Goal: Task Accomplishment & Management: Manage account settings

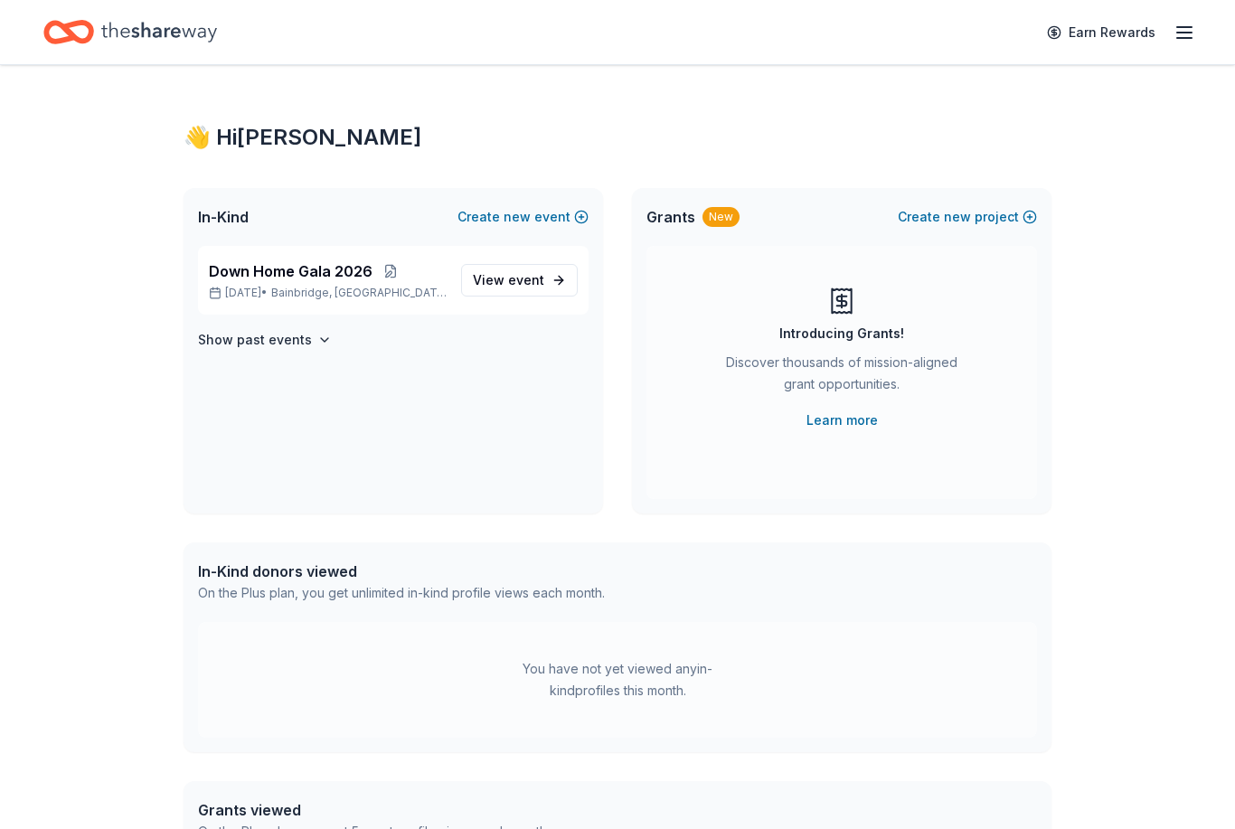
click at [516, 284] on span "event" at bounding box center [526, 279] width 36 height 15
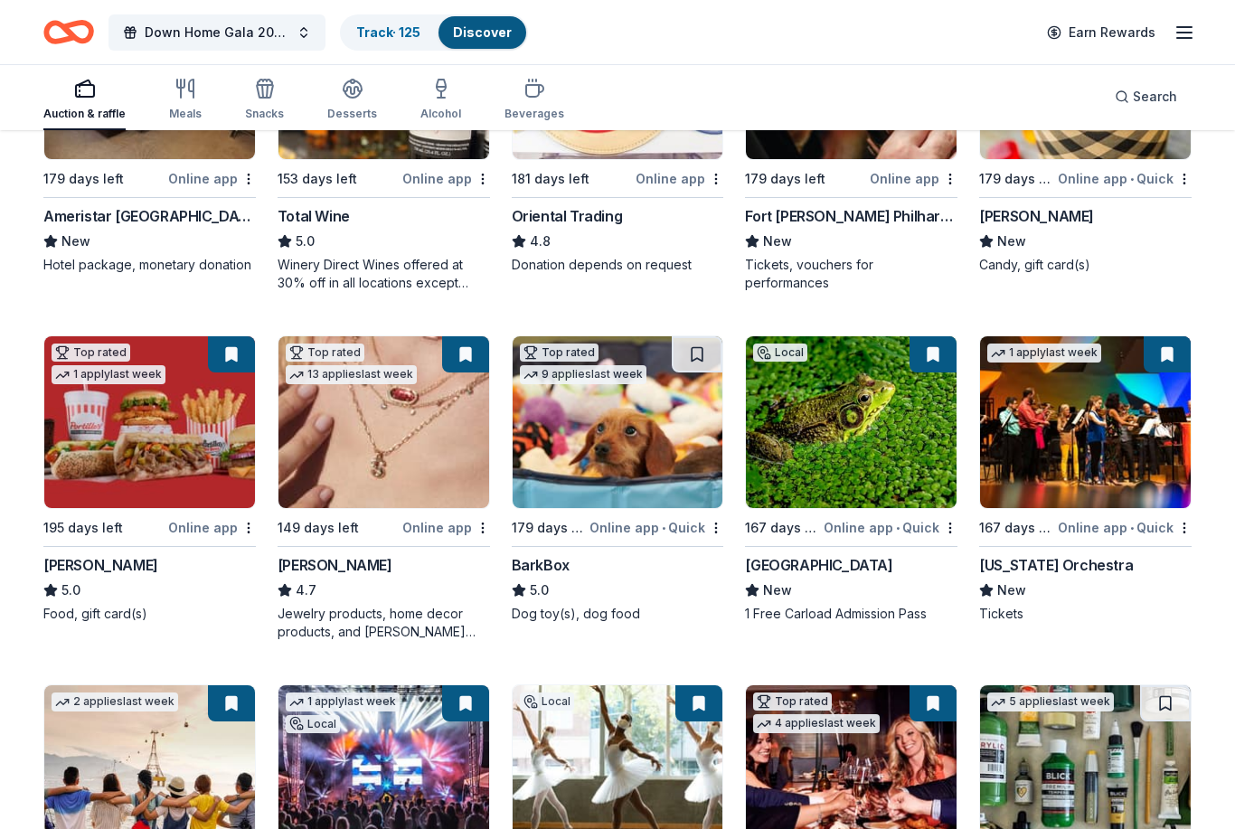
scroll to position [370, 0]
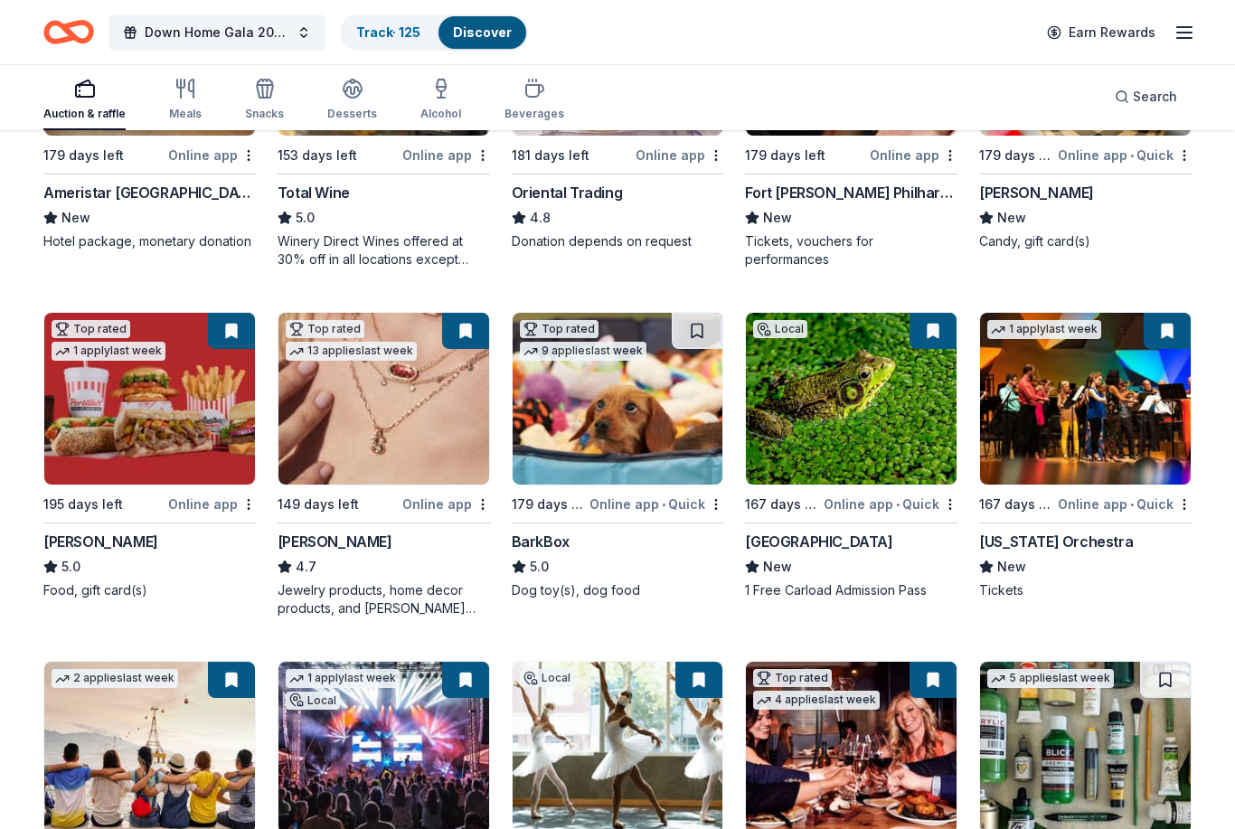
click at [703, 324] on button at bounding box center [697, 331] width 51 height 36
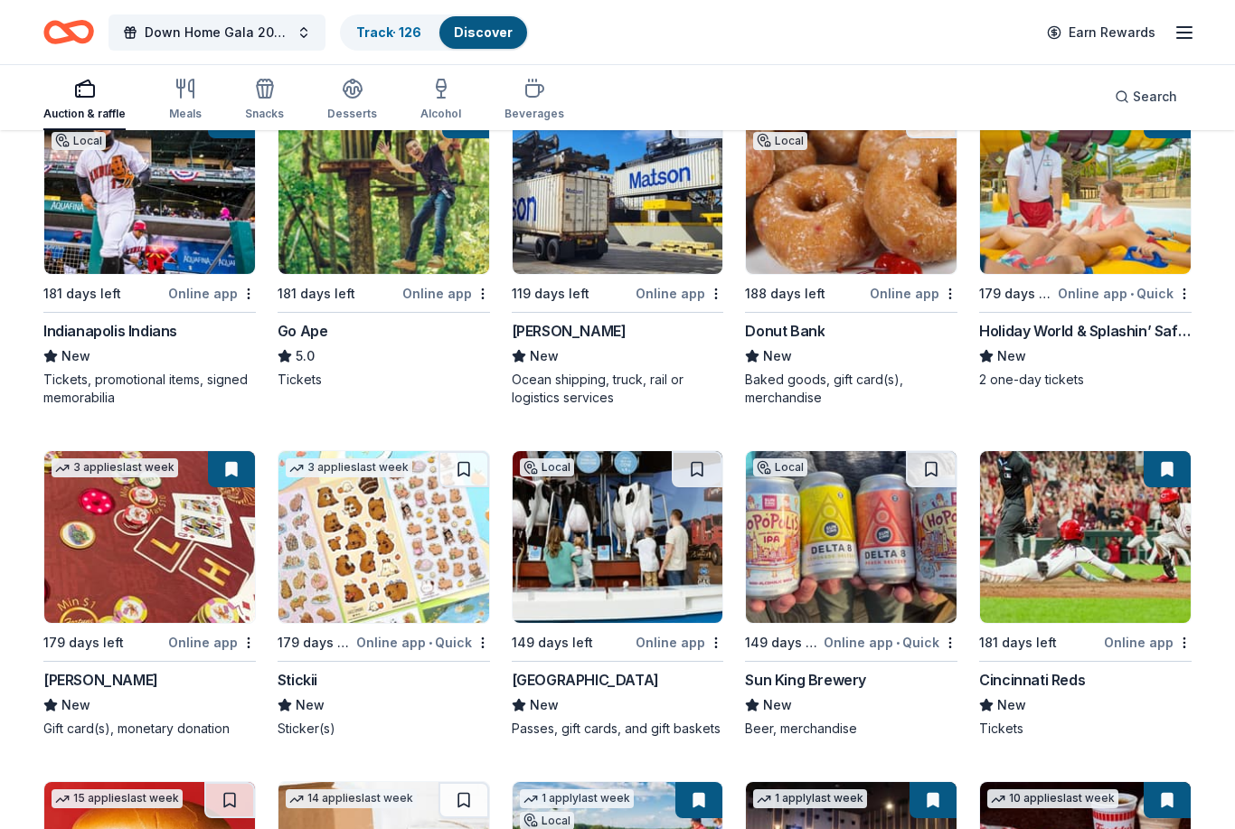
scroll to position [1628, 0]
click at [698, 477] on button at bounding box center [697, 469] width 51 height 36
click at [918, 466] on button at bounding box center [931, 469] width 51 height 36
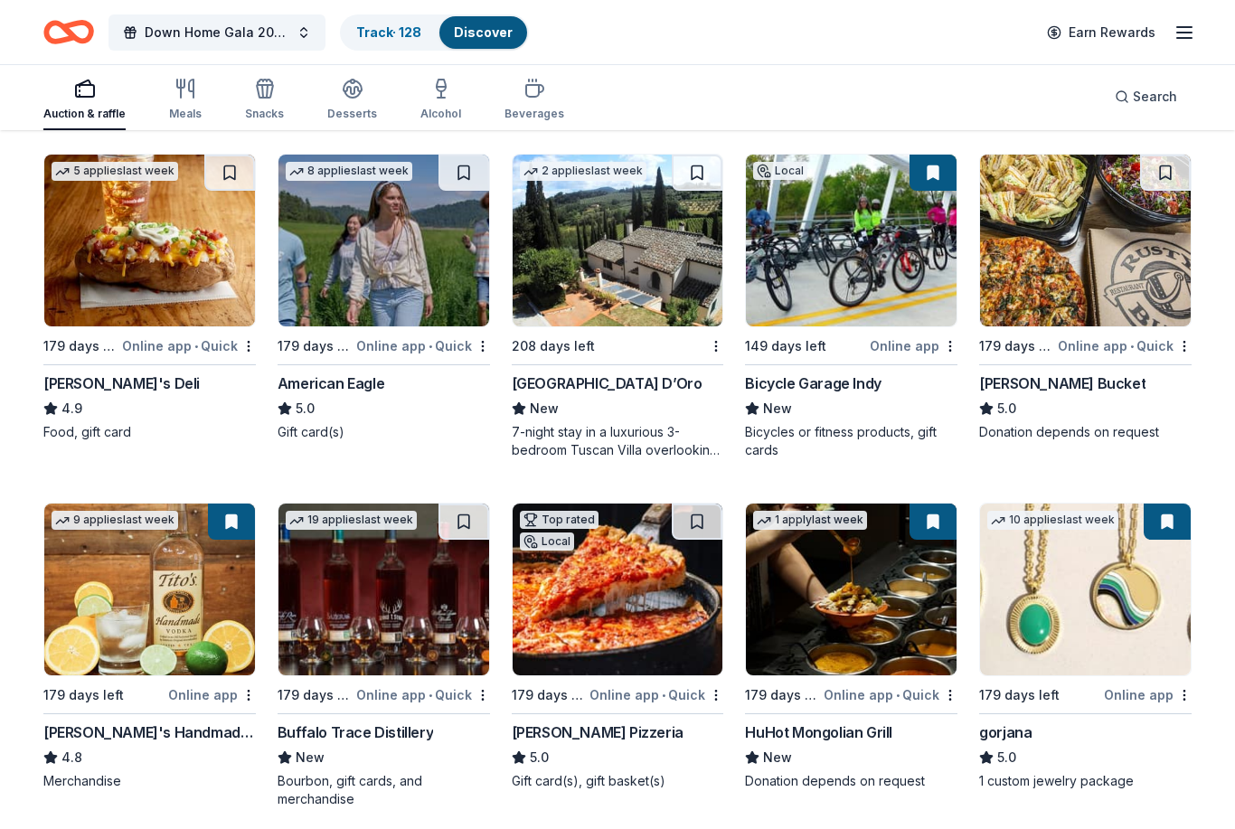
scroll to position [3303, 0]
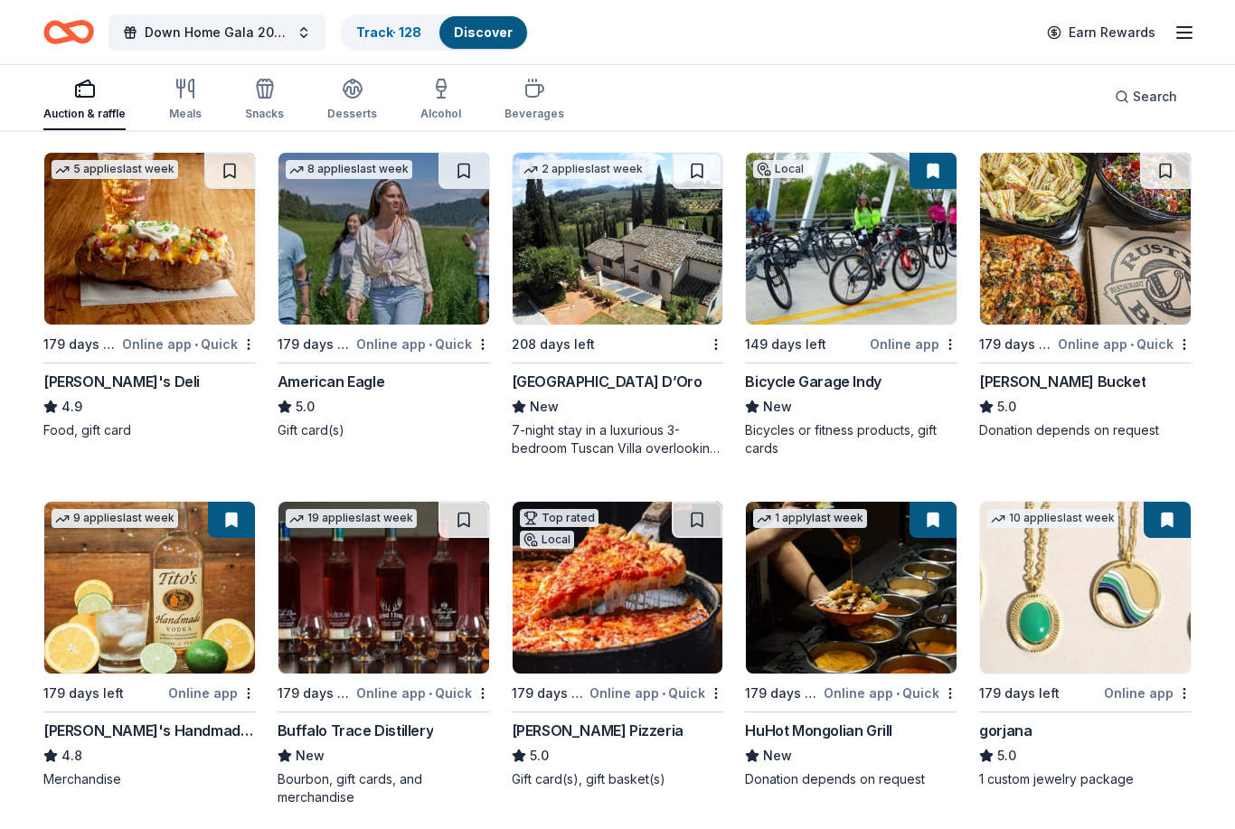
click at [1132, 602] on img at bounding box center [1085, 589] width 211 height 172
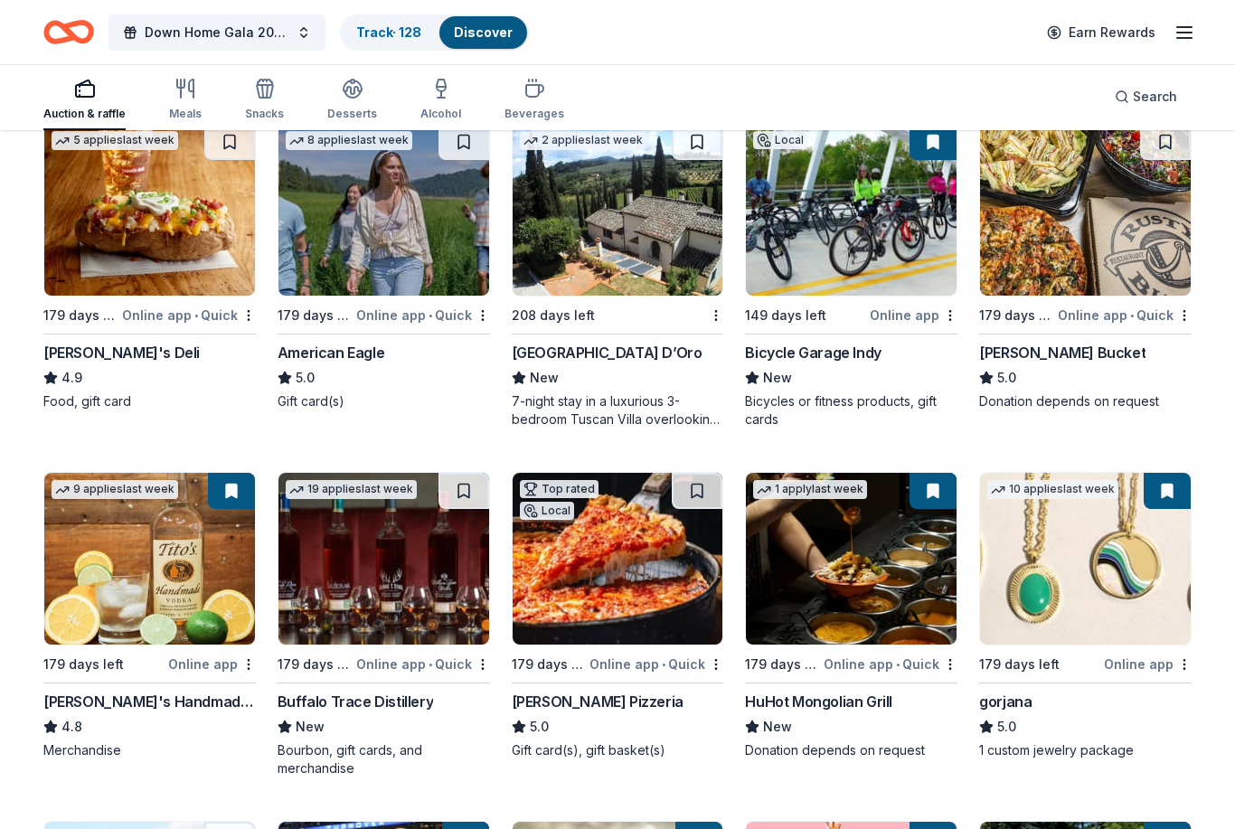
click at [447, 492] on button at bounding box center [464, 491] width 51 height 36
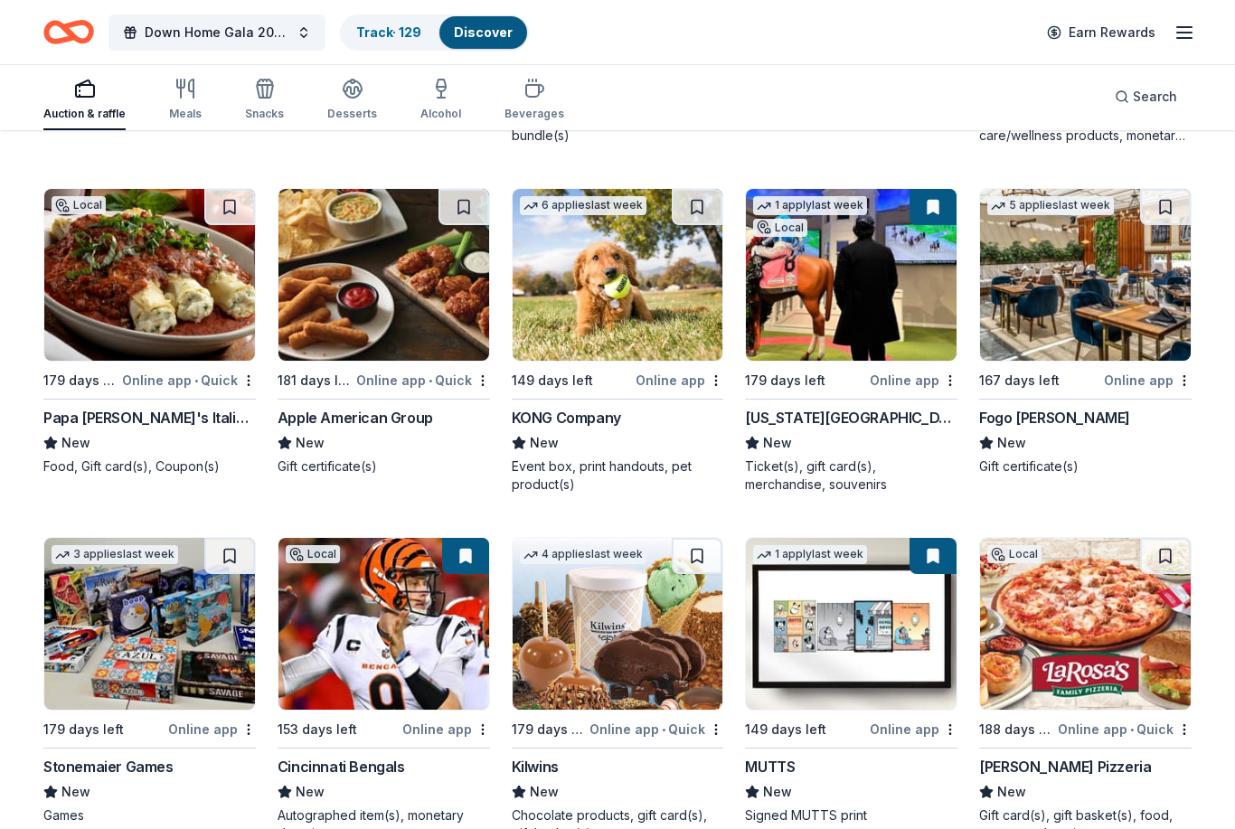
scroll to position [5709, 0]
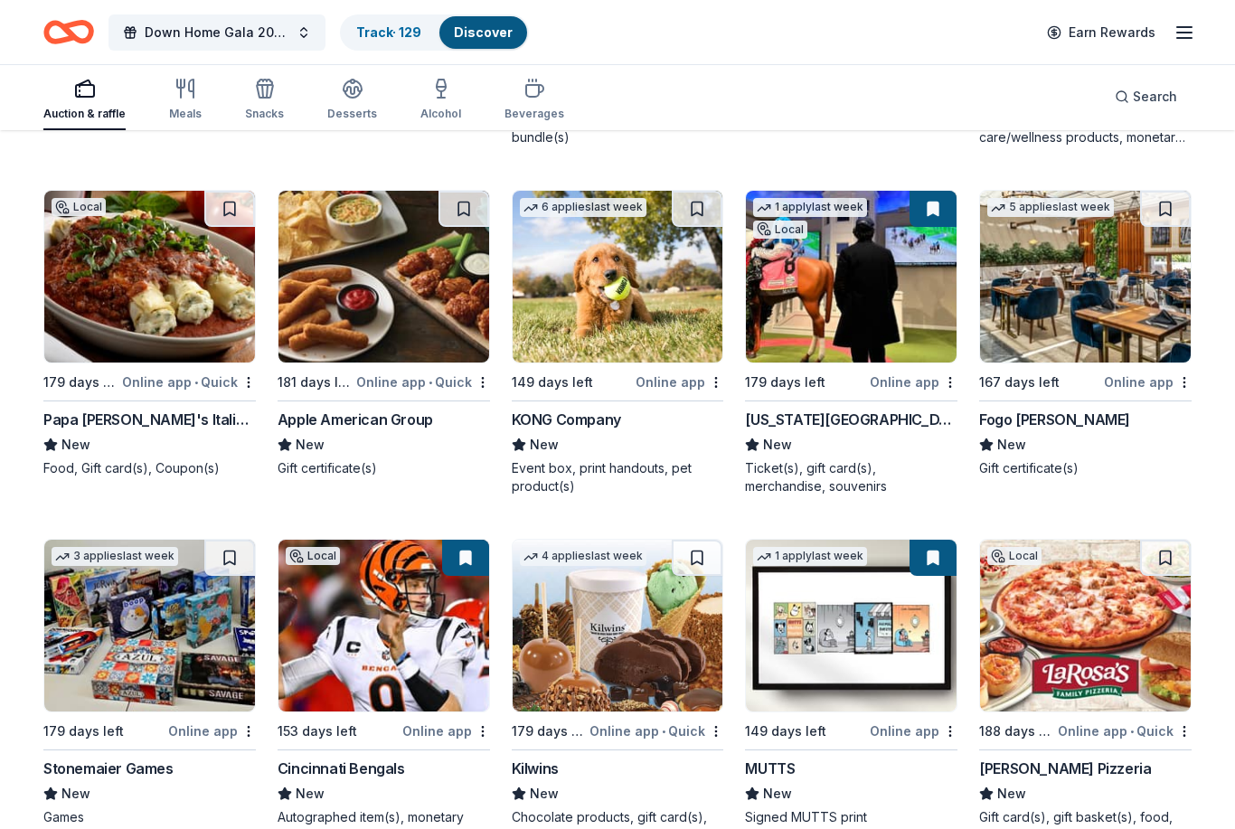
click at [711, 203] on button at bounding box center [697, 209] width 51 height 36
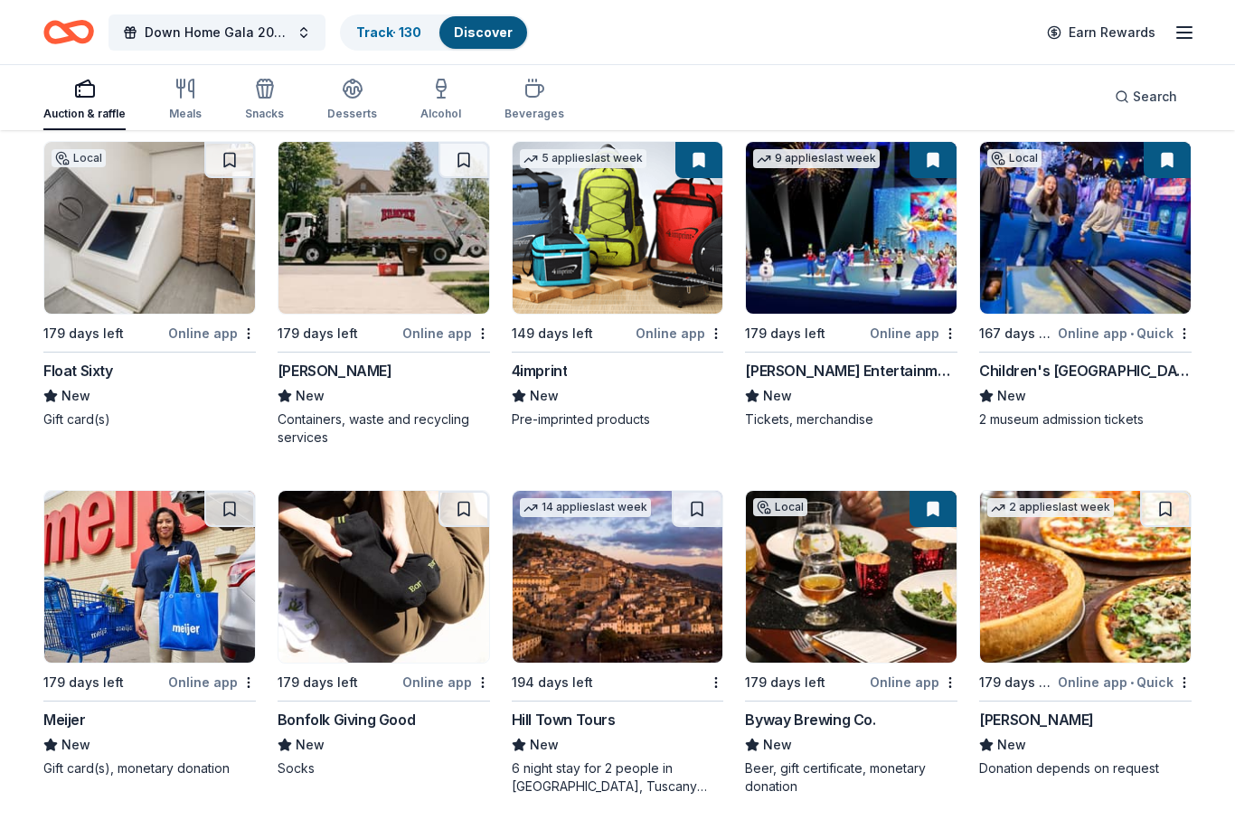
scroll to position [4255, 0]
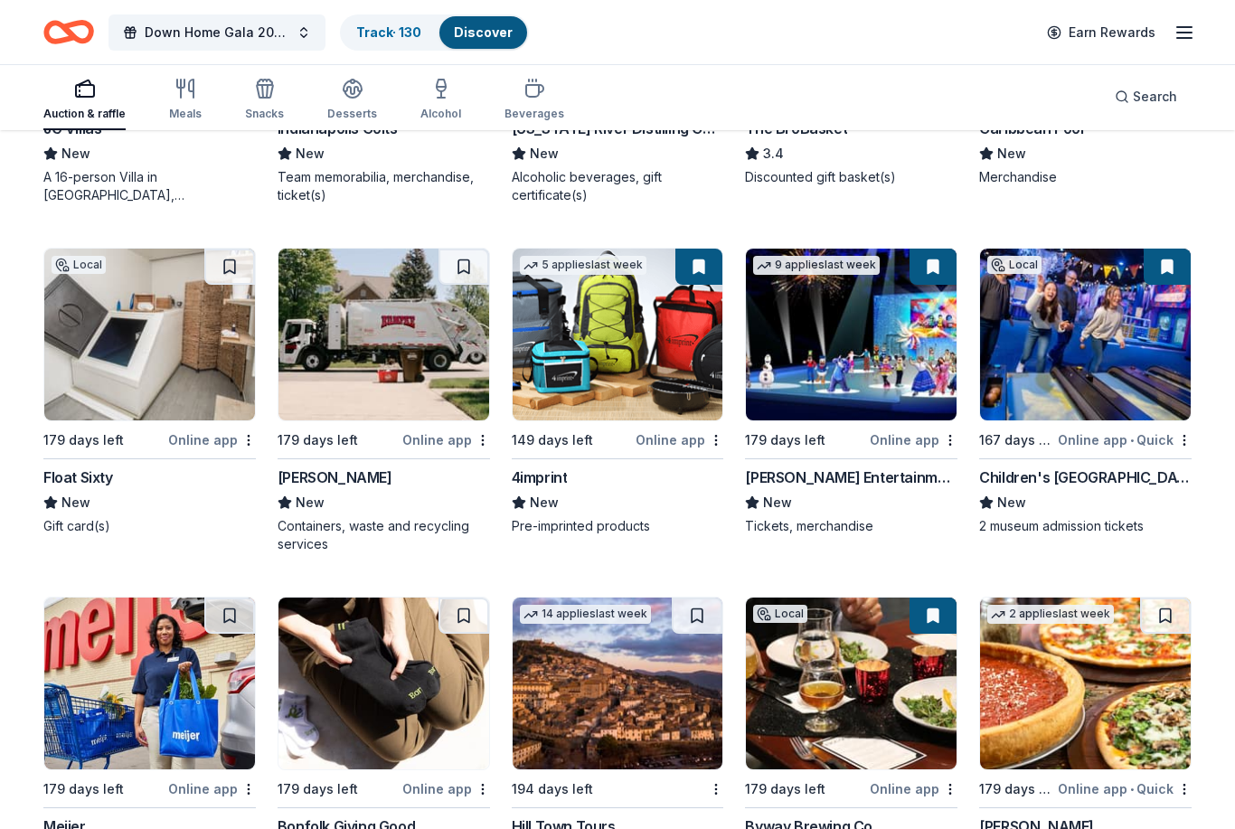
click at [1175, 36] on icon "button" at bounding box center [1185, 33] width 22 height 22
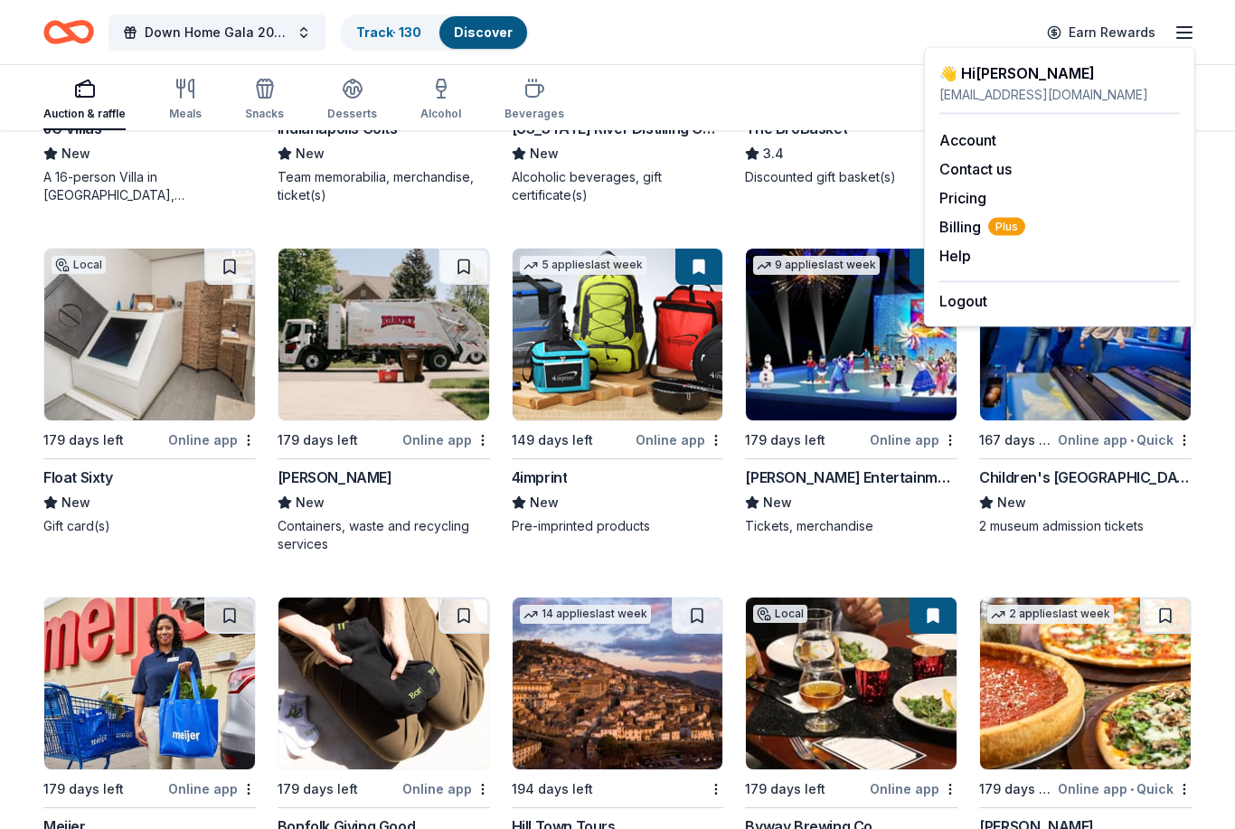
click at [996, 134] on link "Account" at bounding box center [967, 140] width 57 height 18
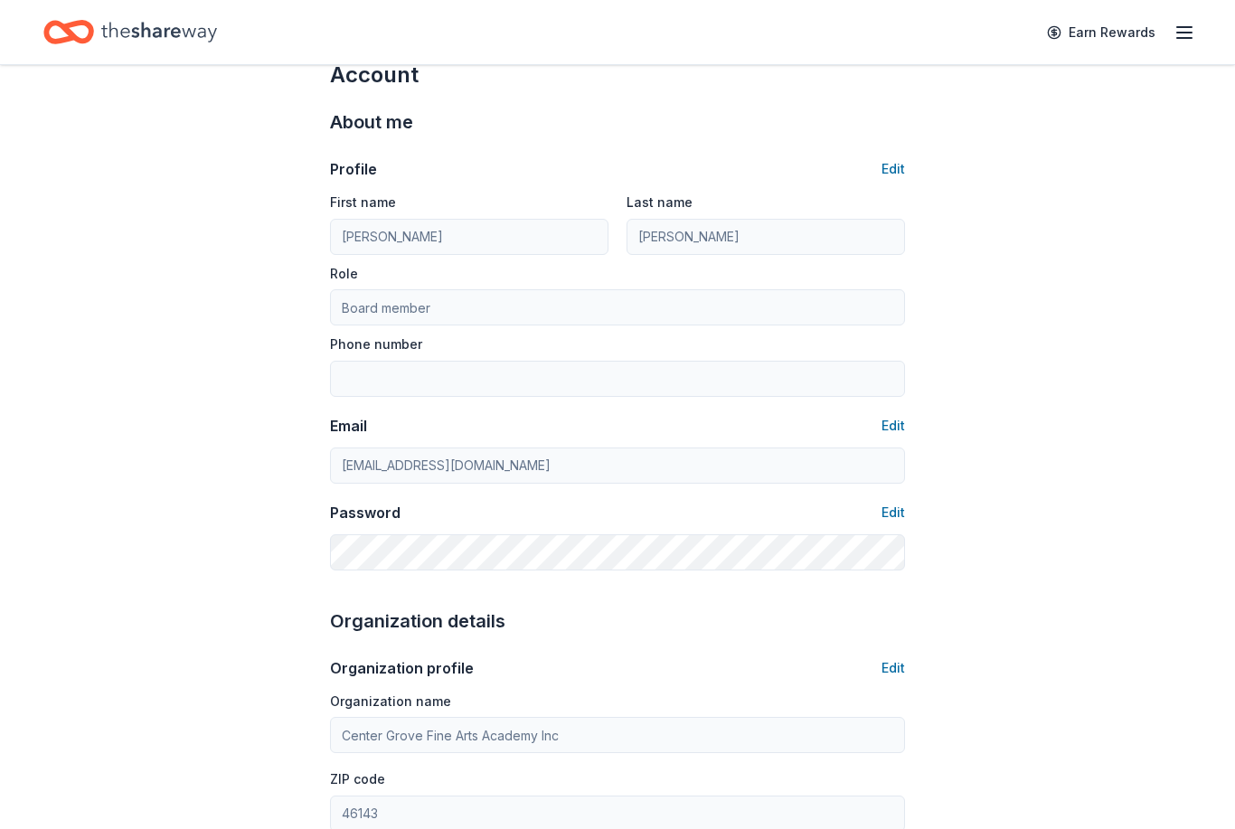
scroll to position [41, 0]
click at [900, 518] on button "Edit" at bounding box center [894, 513] width 24 height 22
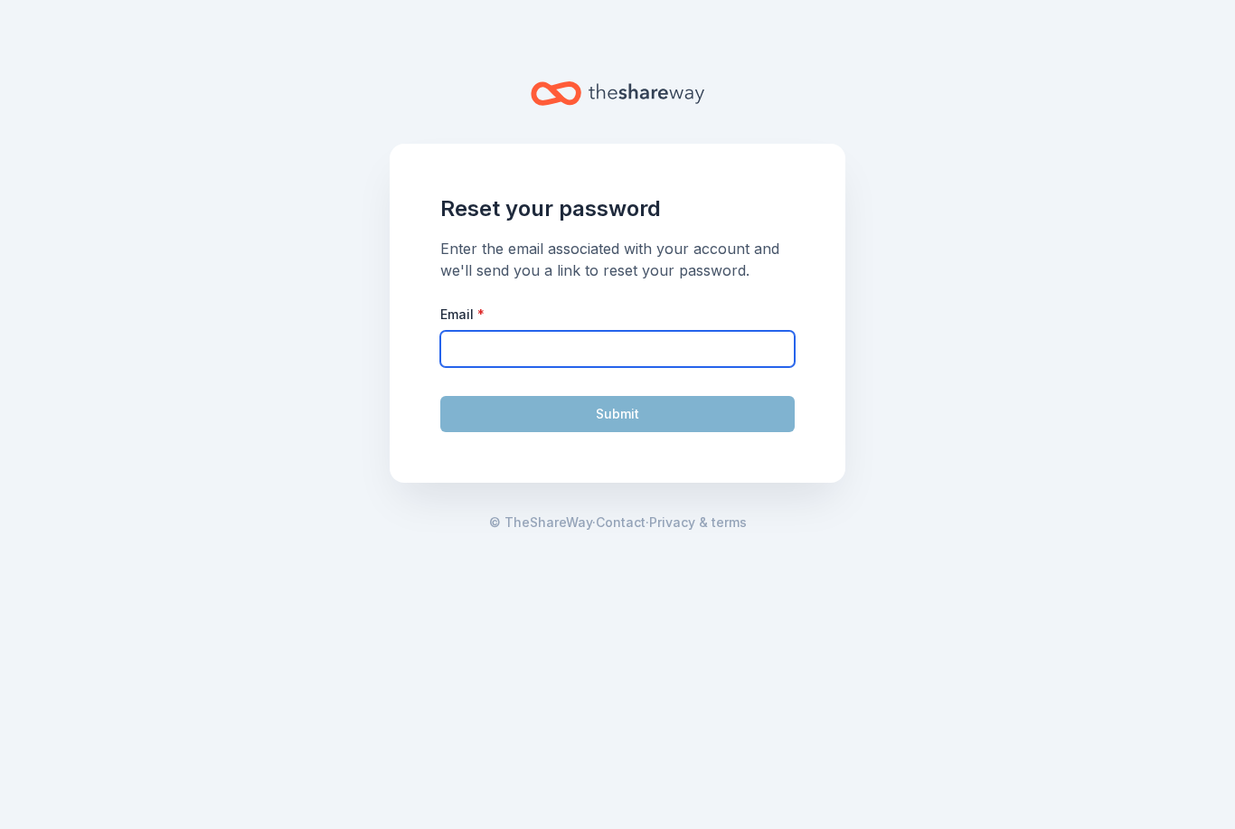
click at [709, 364] on input "Email *" at bounding box center [617, 349] width 354 height 36
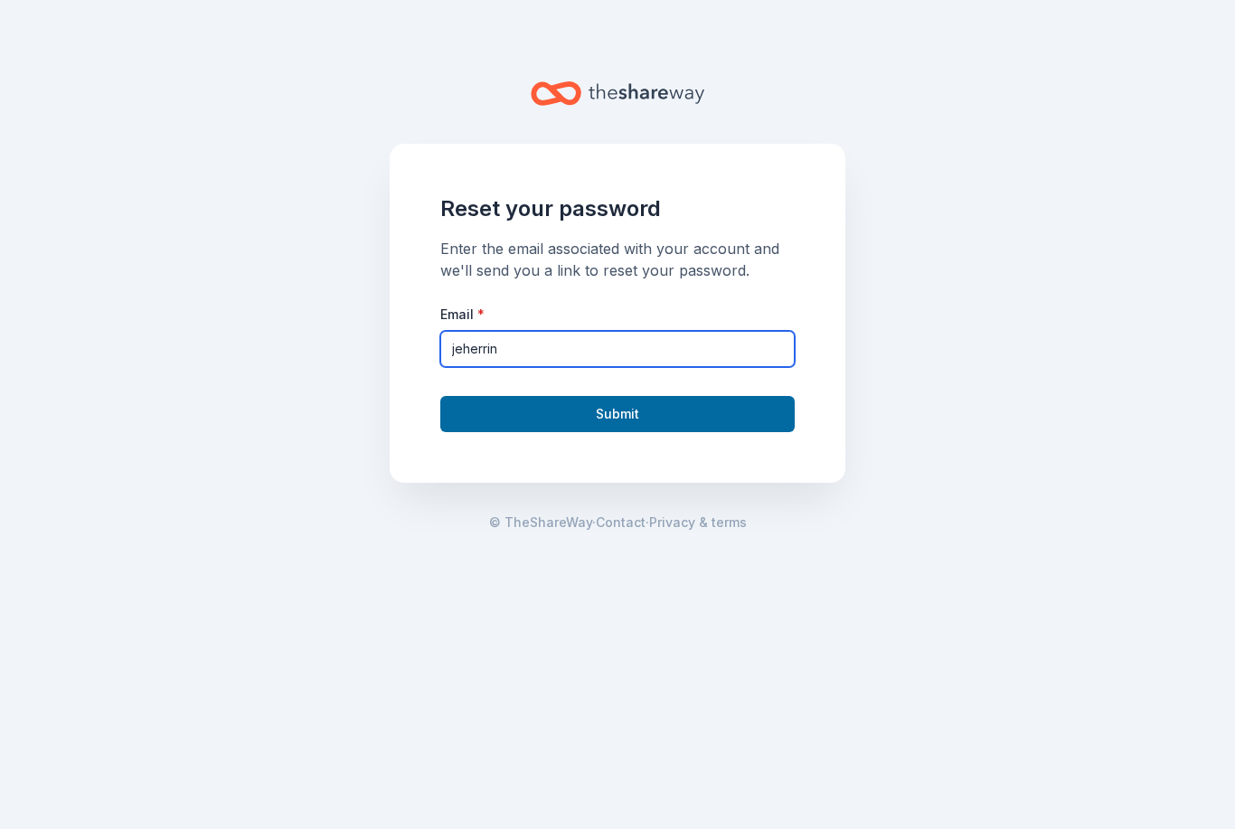
type input "@"
type input "[EMAIL_ADDRESS][DOMAIN_NAME]"
click at [735, 408] on button "Submit" at bounding box center [617, 414] width 354 height 36
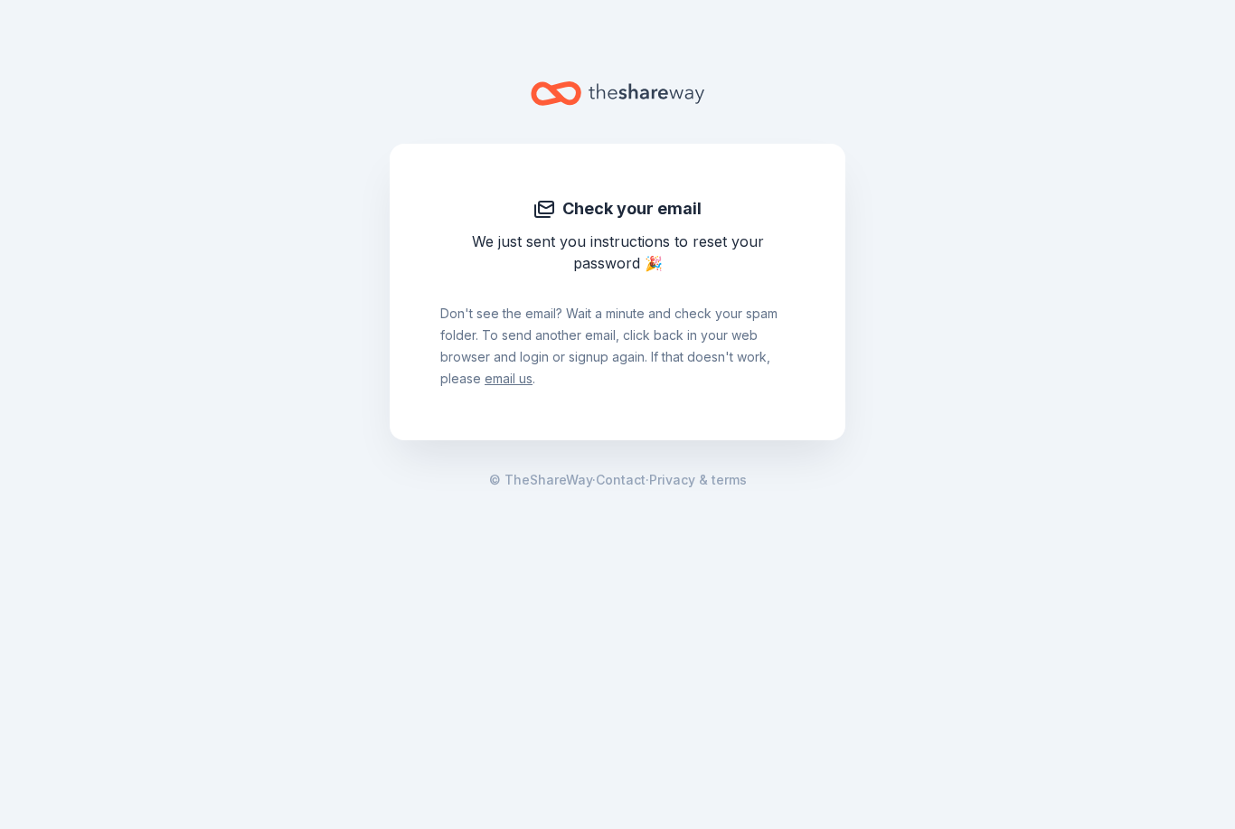
click at [807, 345] on div "Check your email We just sent you instructions to reset your password 🎉 Don ' t…" at bounding box center [618, 292] width 456 height 297
click at [458, 346] on div "Don ' t see the email? Wait a minute and check your spam folder. To send anothe…" at bounding box center [617, 332] width 354 height 116
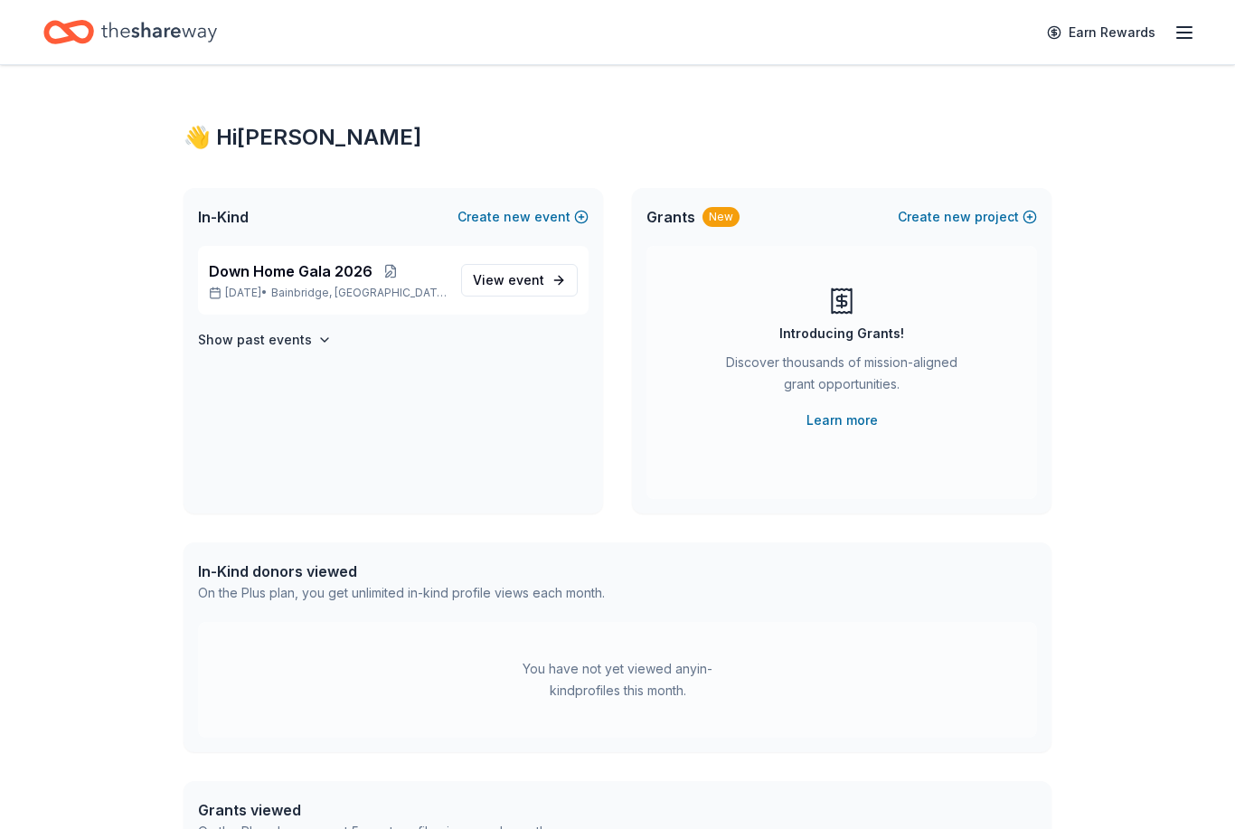
click at [1192, 42] on icon "button" at bounding box center [1185, 33] width 22 height 22
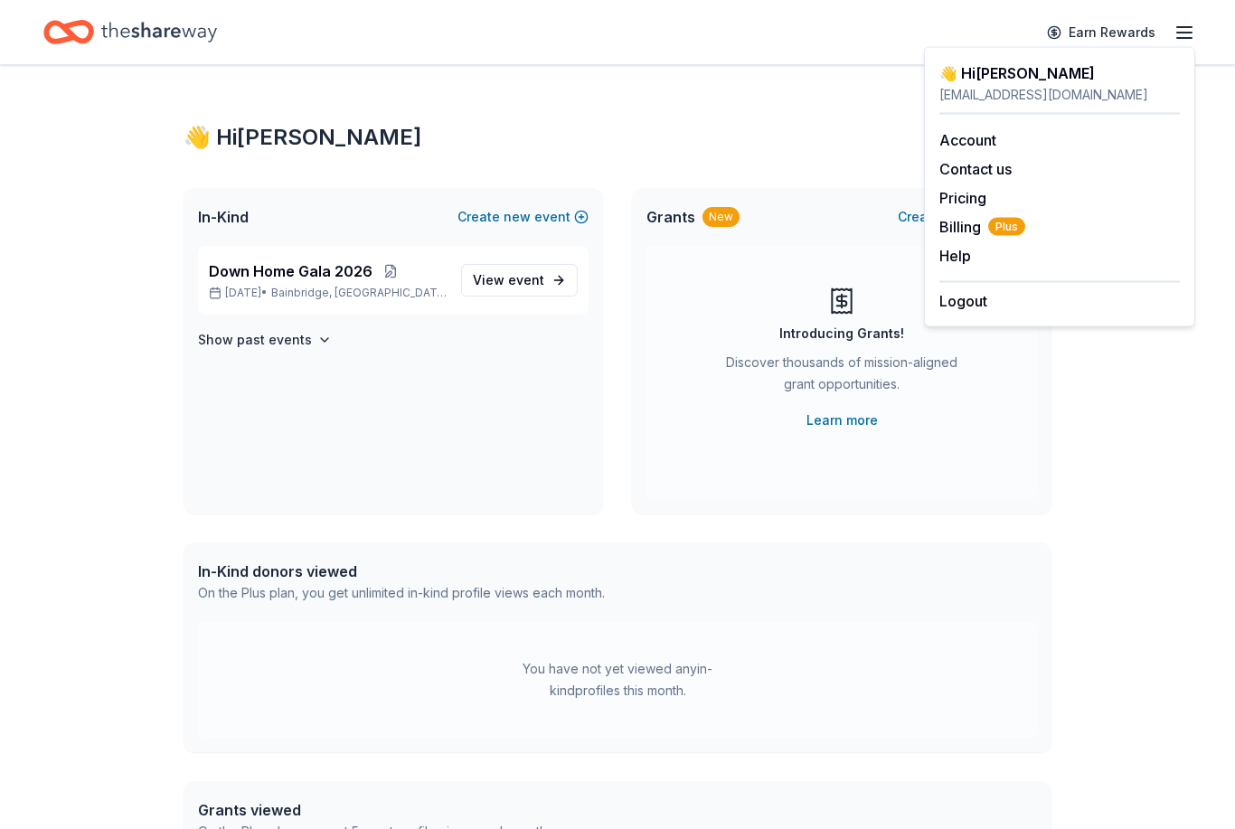
click at [995, 139] on link "Account" at bounding box center [967, 140] width 57 height 18
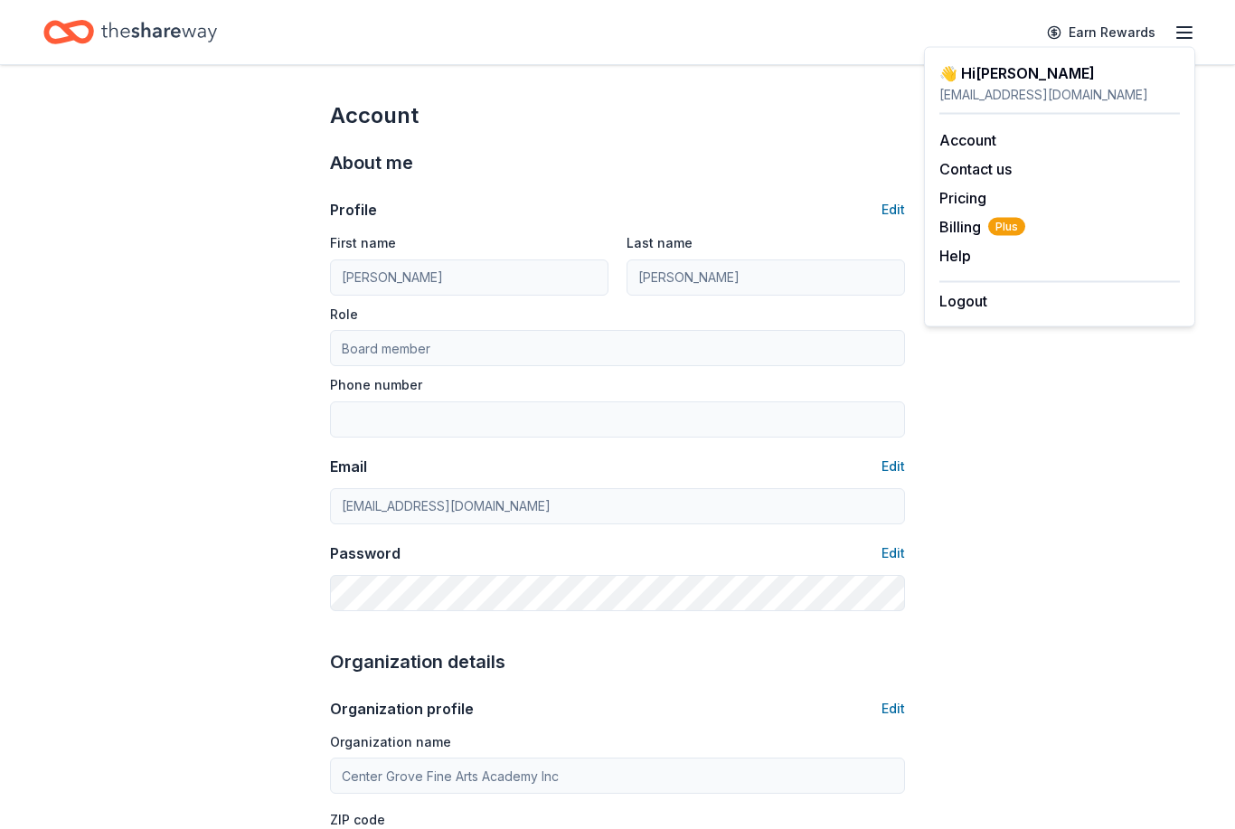
click at [996, 136] on link "Account" at bounding box center [967, 140] width 57 height 18
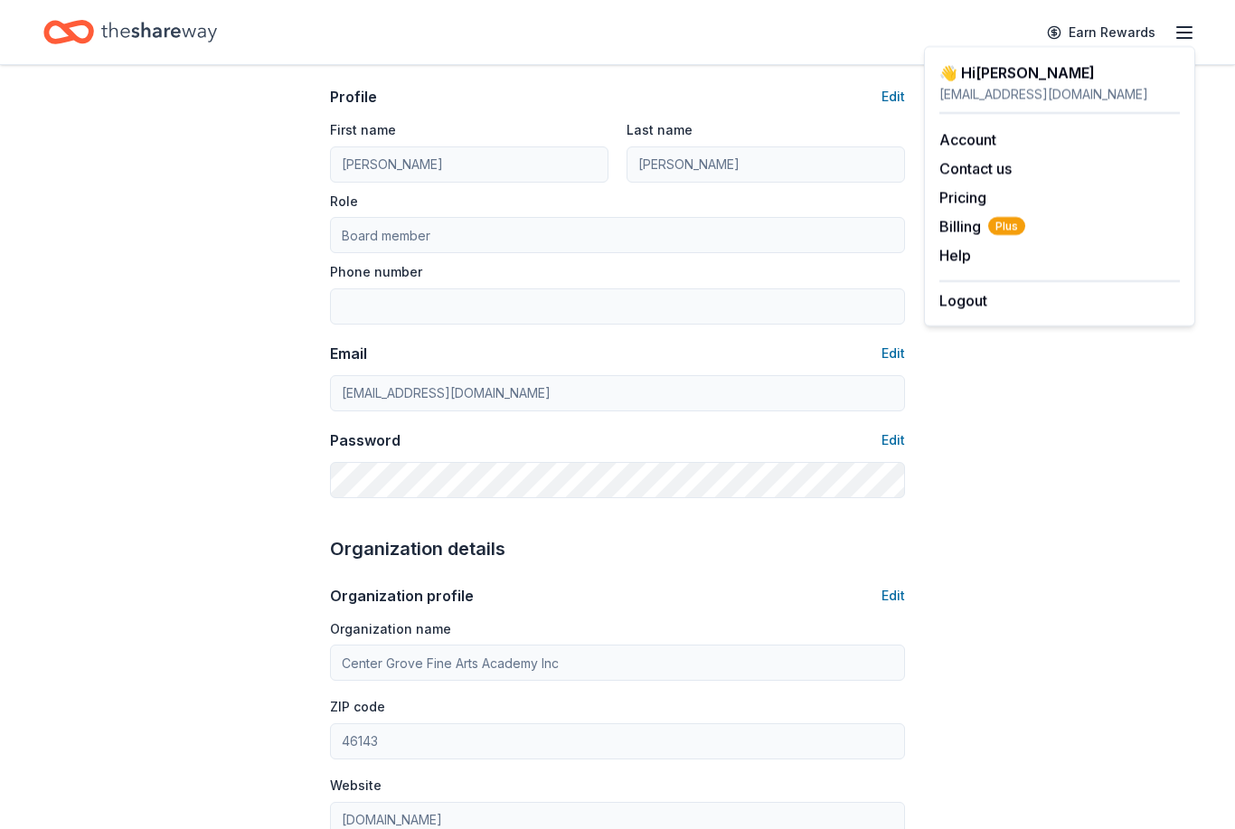
scroll to position [112, 0]
click at [986, 296] on button "Logout" at bounding box center [963, 301] width 48 height 22
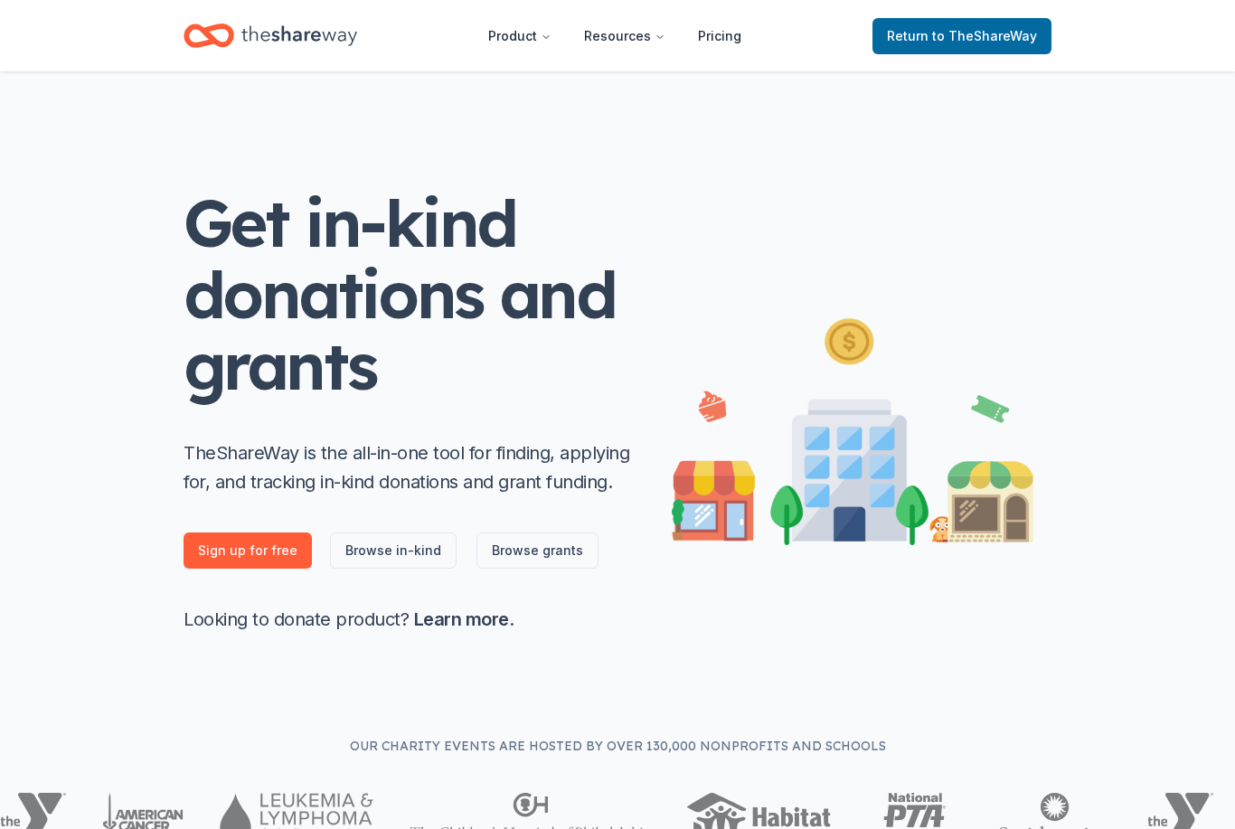
click at [1005, 40] on span "to TheShareWay" at bounding box center [984, 35] width 105 height 15
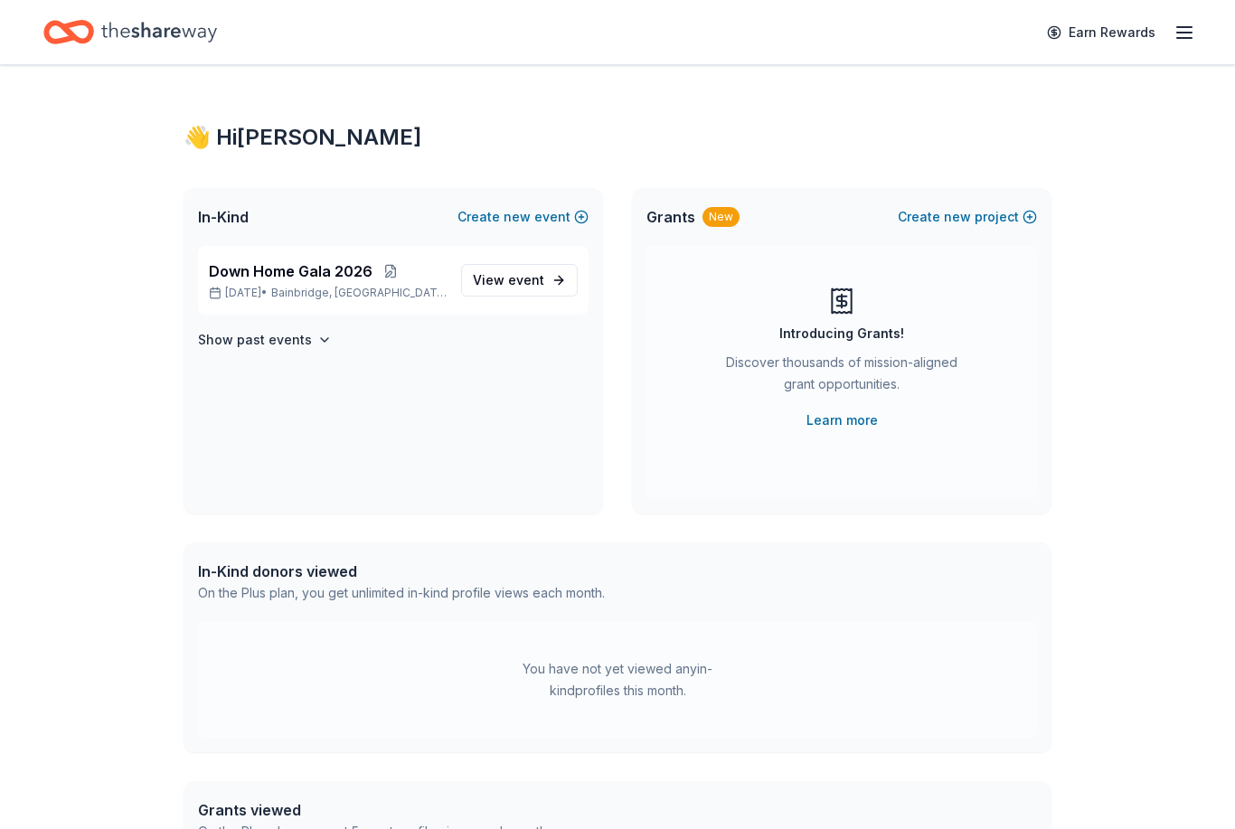
click at [335, 273] on span "Down Home Gala 2026" at bounding box center [291, 271] width 164 height 22
click at [505, 282] on span "View event" at bounding box center [508, 280] width 71 height 22
click at [493, 281] on span "View event" at bounding box center [508, 280] width 71 height 22
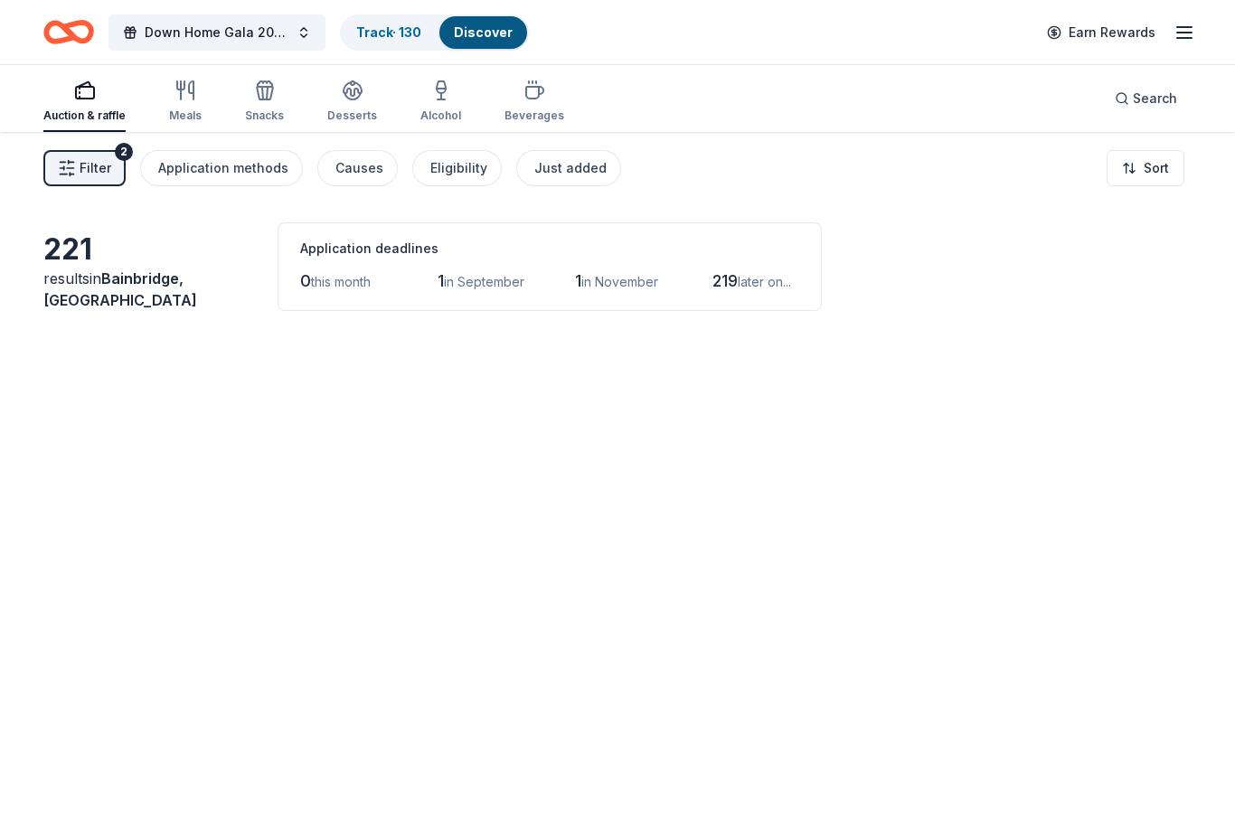
click at [218, 36] on span "Down Home Gala 2026" at bounding box center [217, 33] width 145 height 22
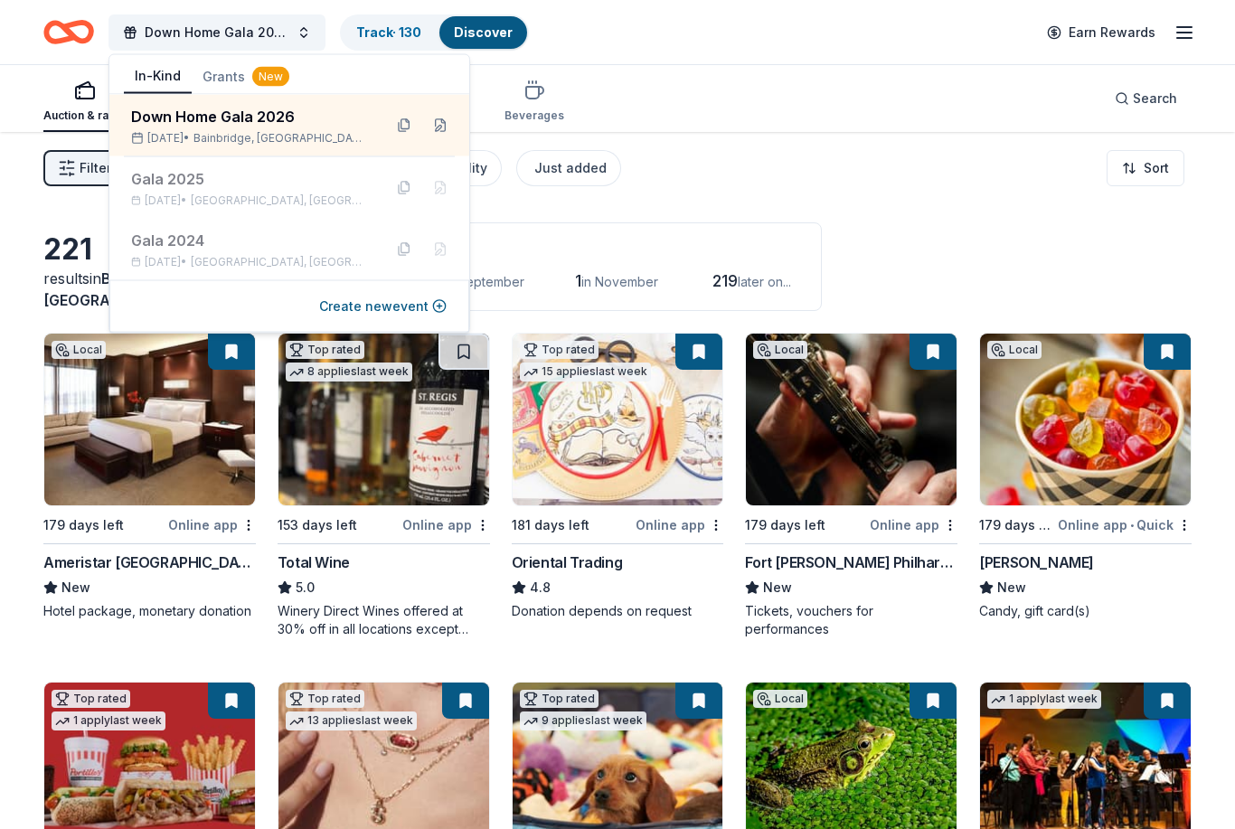
click at [257, 122] on div "Down Home Gala 2026" at bounding box center [249, 117] width 237 height 22
click at [227, 126] on div "Down Home Gala 2026" at bounding box center [249, 117] width 237 height 22
click at [97, 117] on div "Auction & raffle" at bounding box center [84, 116] width 82 height 14
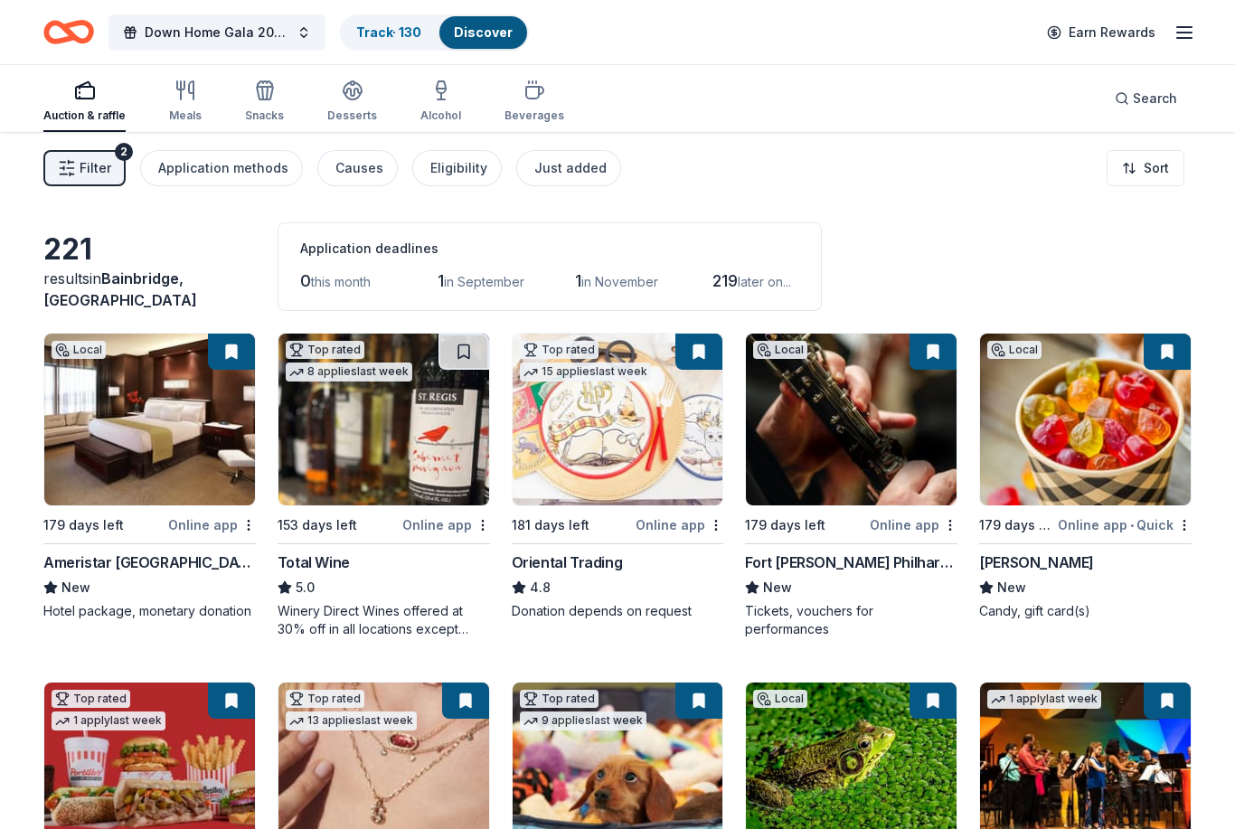
click at [103, 153] on button "Filter 2" at bounding box center [84, 168] width 82 height 36
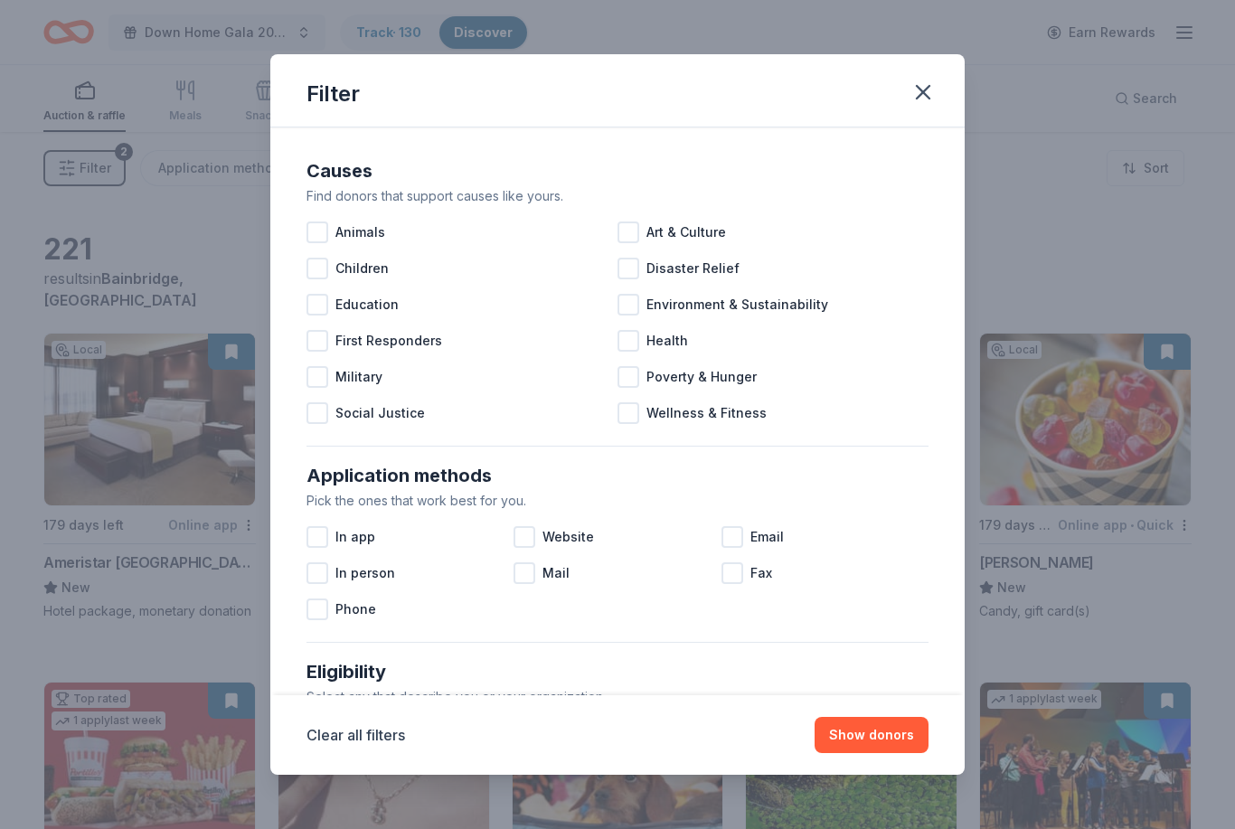
click at [644, 229] on div "Art & Culture" at bounding box center [773, 232] width 311 height 36
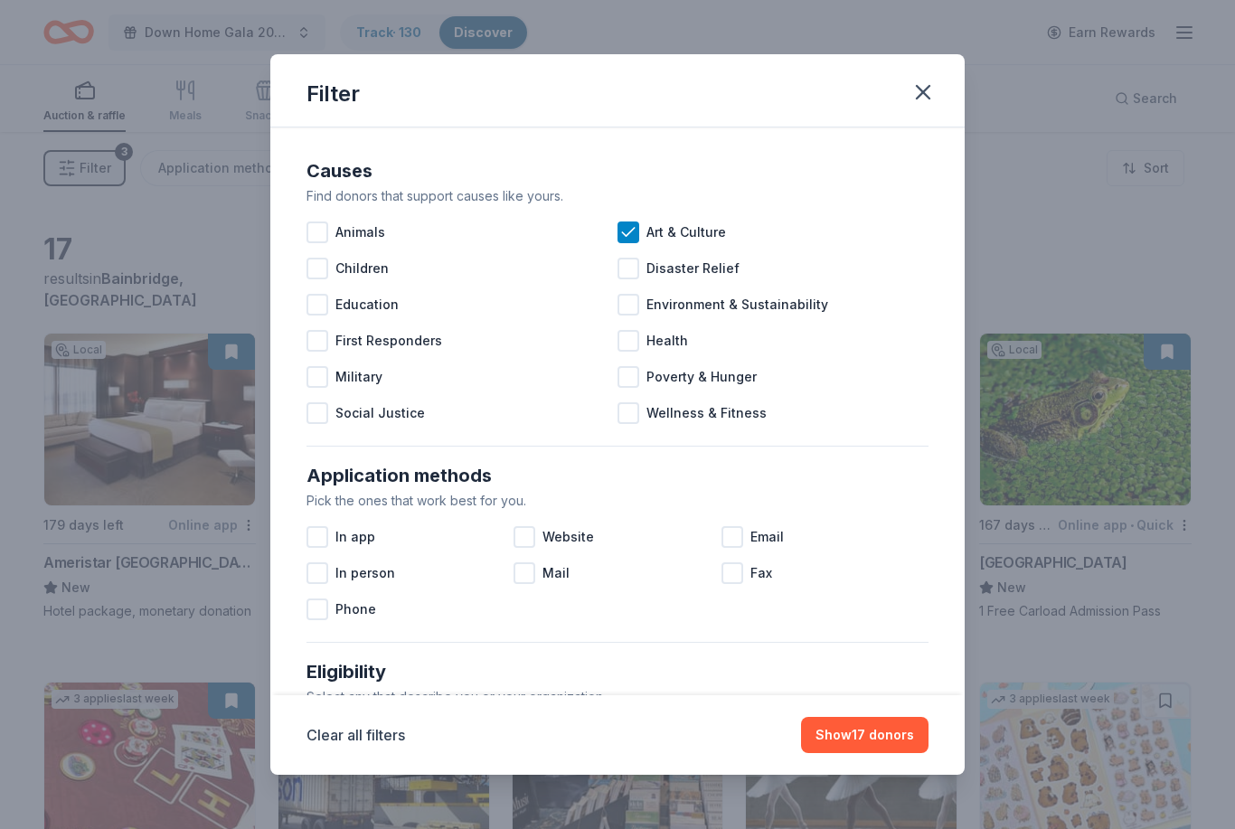
click at [831, 741] on button "Show 17 donors" at bounding box center [864, 735] width 127 height 36
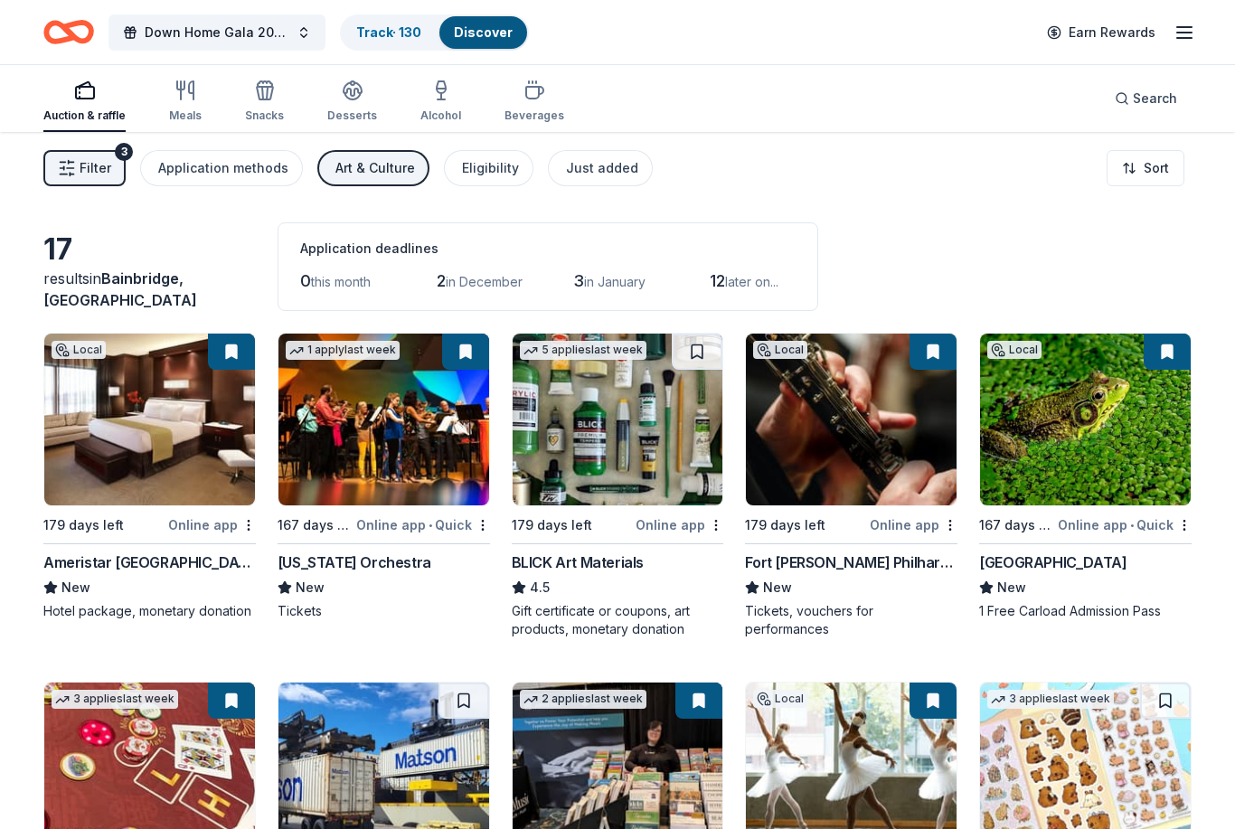
click at [92, 168] on span "Filter" at bounding box center [96, 168] width 32 height 22
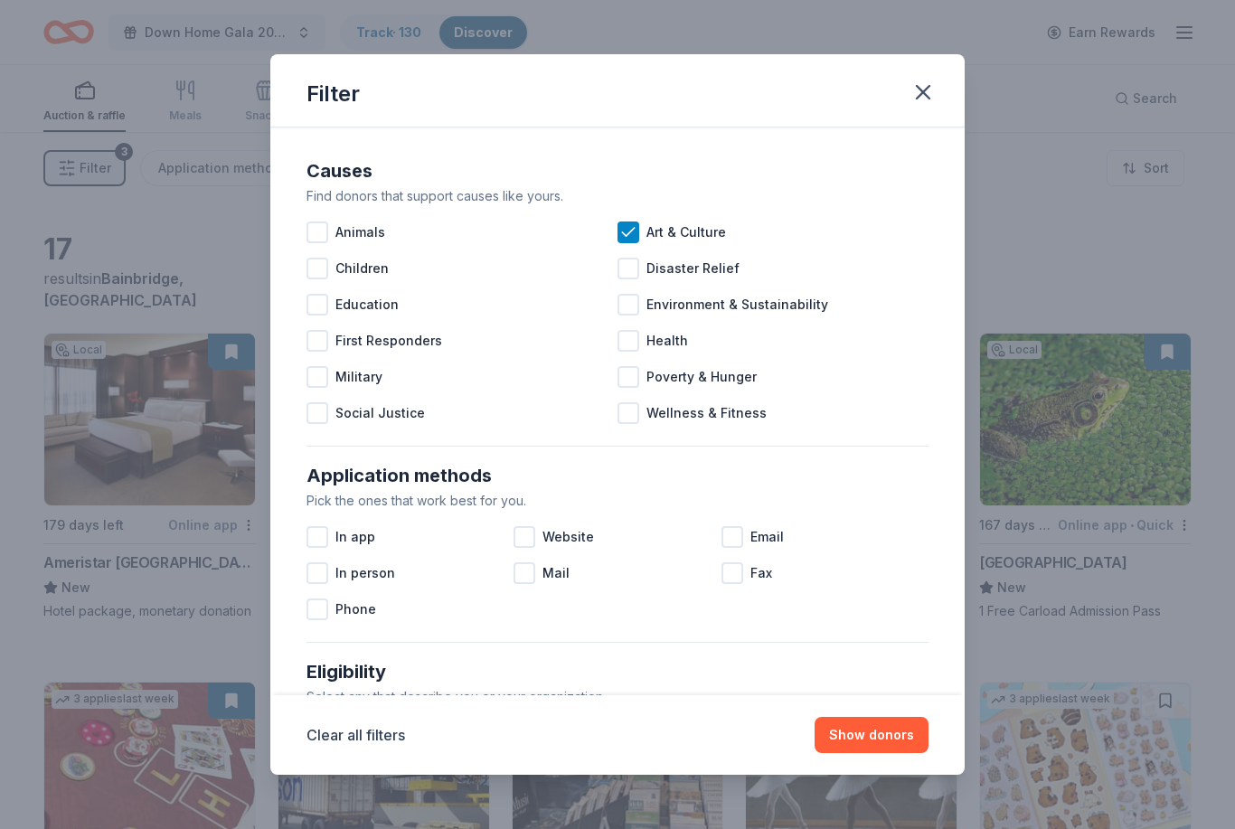
click at [626, 234] on icon at bounding box center [628, 232] width 18 height 18
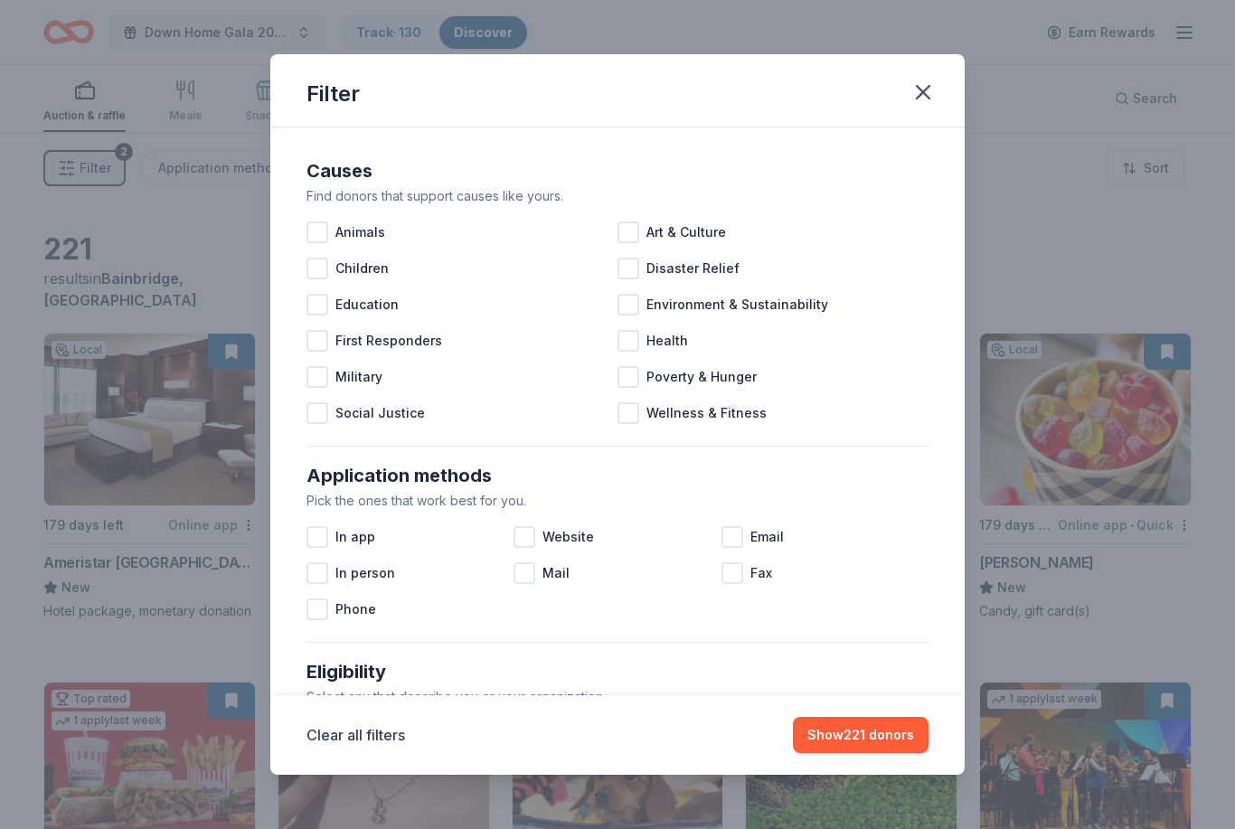
click at [809, 739] on button "Show 221 donors" at bounding box center [861, 735] width 136 height 36
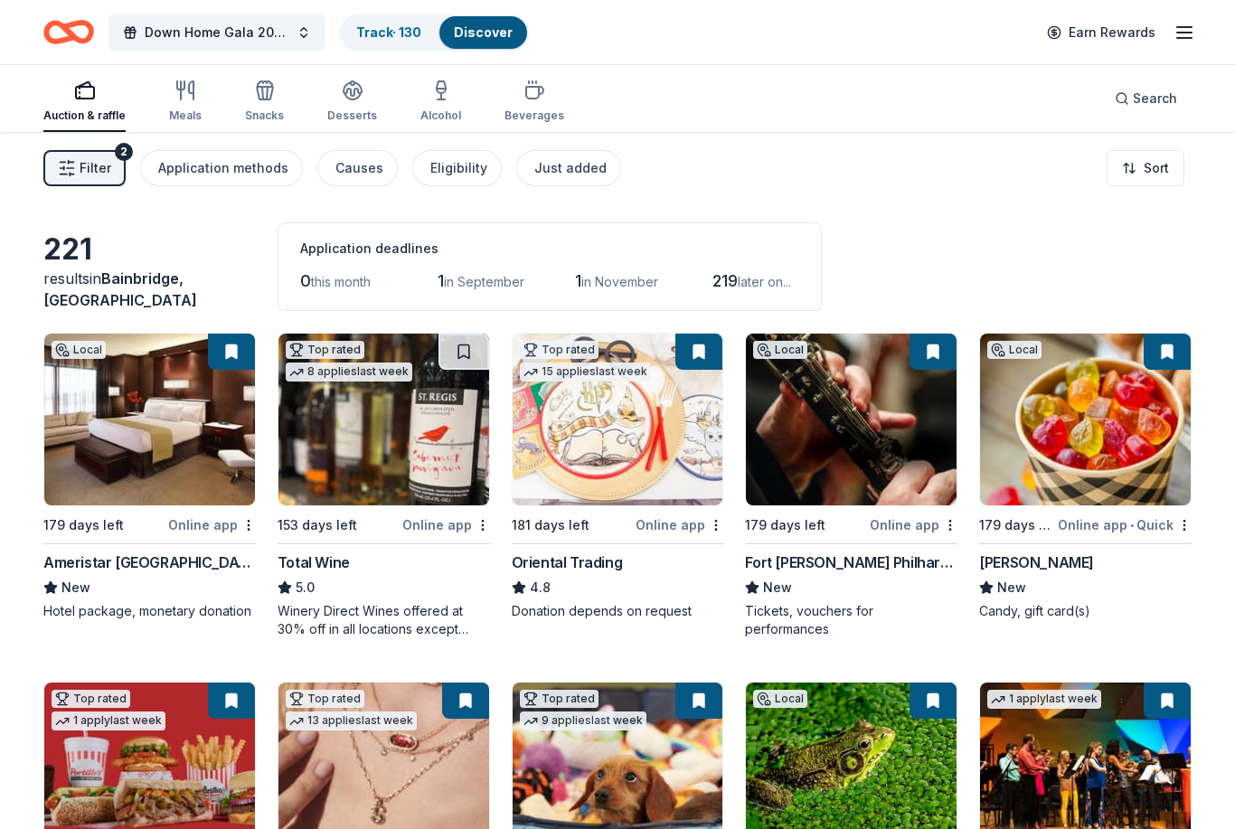
click at [194, 112] on div "Meals" at bounding box center [185, 116] width 33 height 14
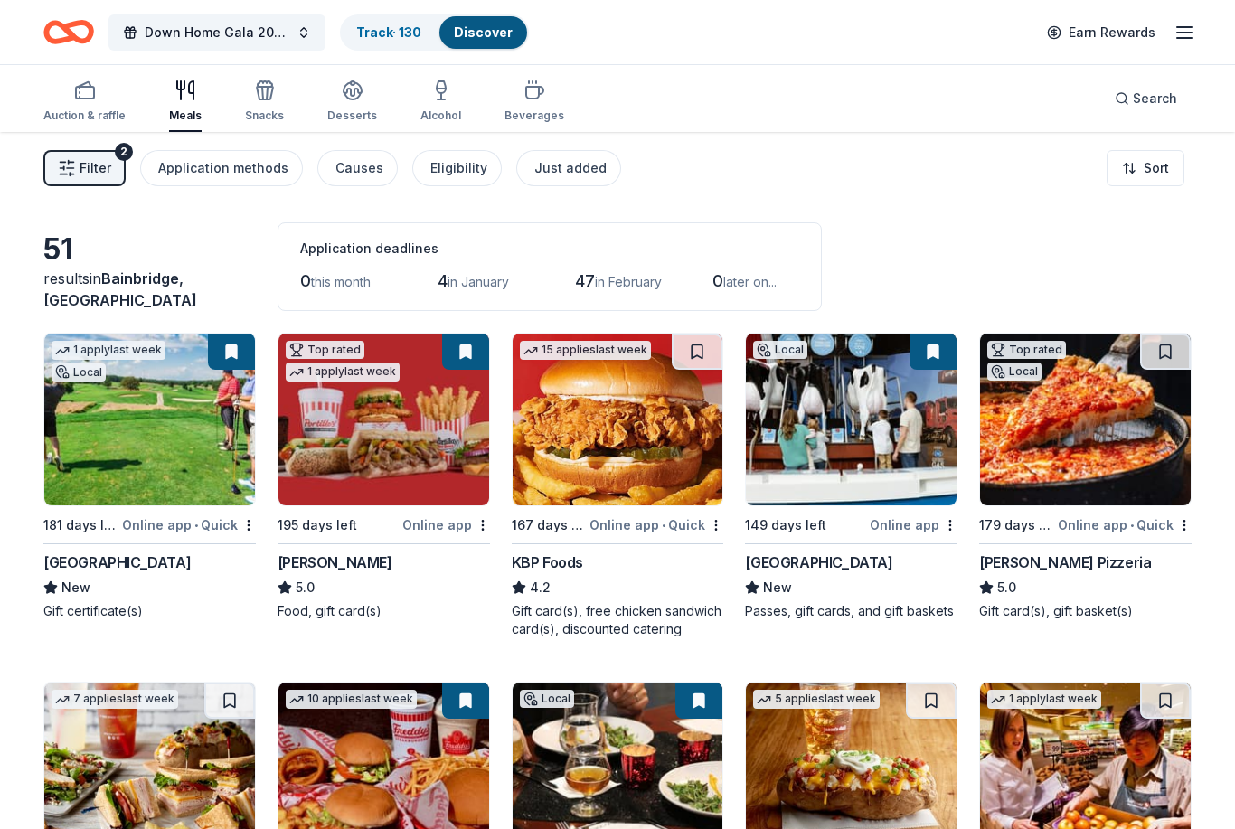
click at [448, 111] on div "Alcohol" at bounding box center [440, 116] width 41 height 14
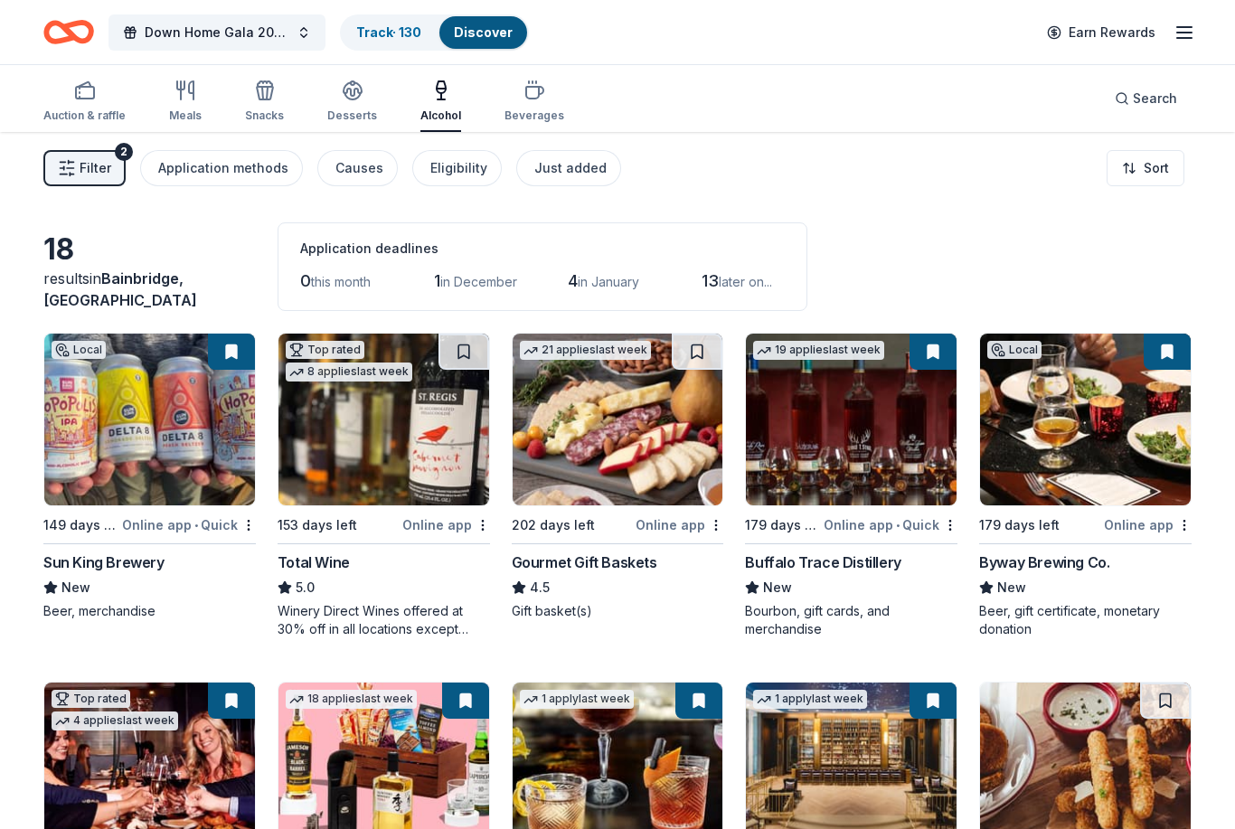
click at [1190, 36] on icon "button" at bounding box center [1185, 33] width 22 height 22
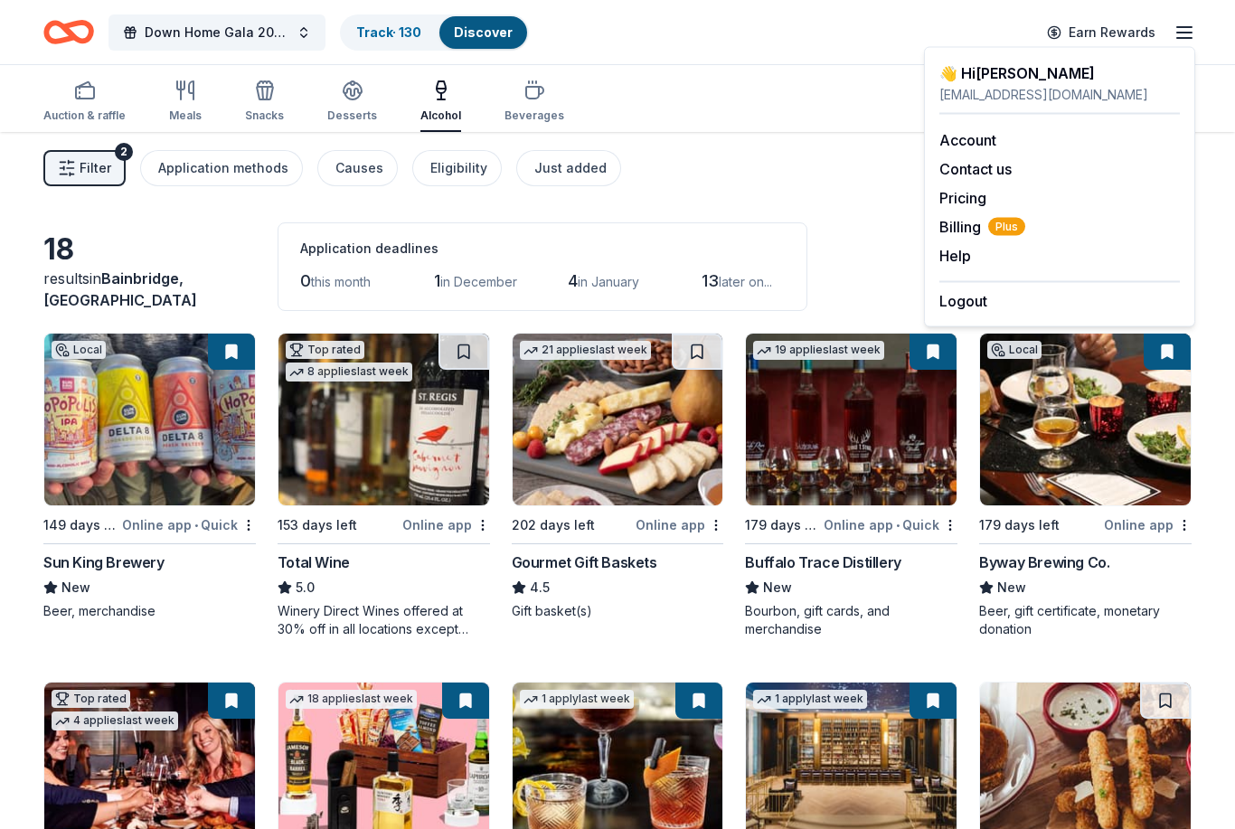
click at [986, 305] on button "Logout" at bounding box center [963, 301] width 48 height 22
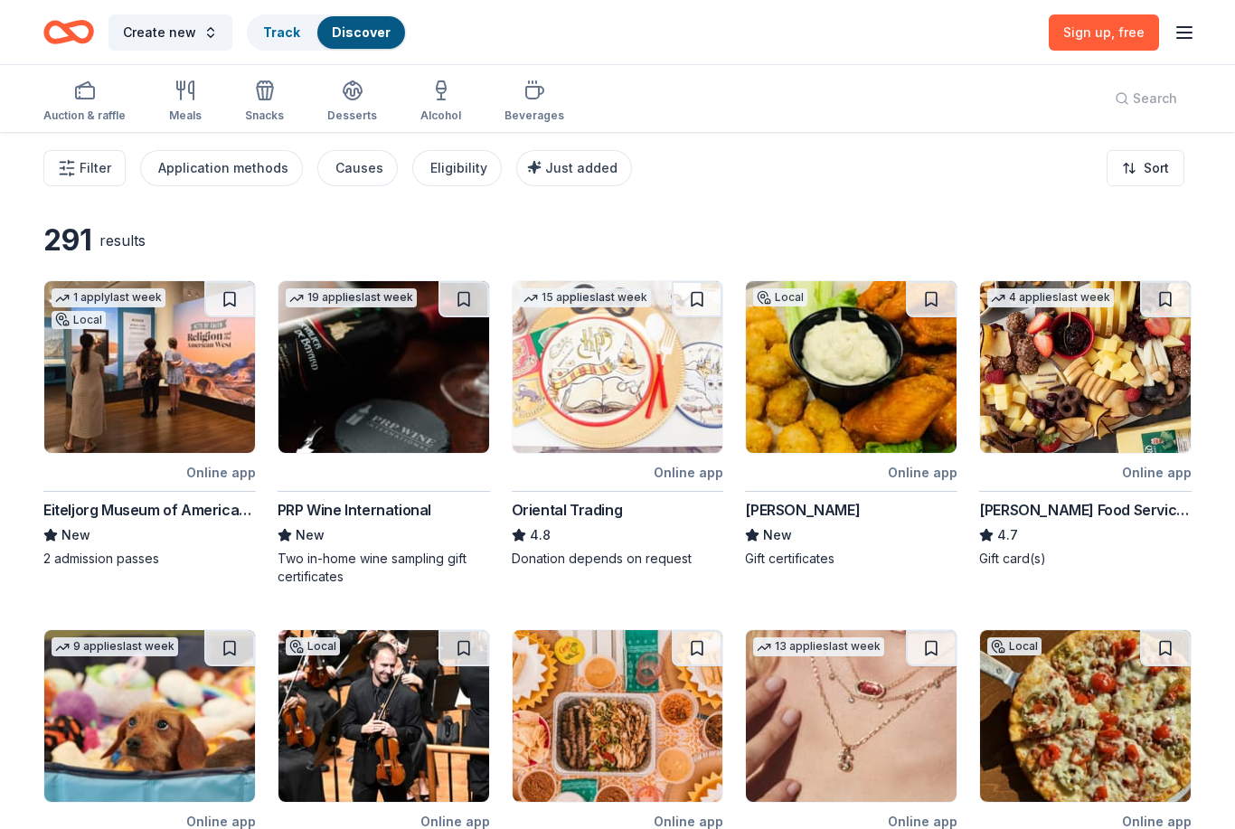
click at [1193, 23] on icon "button" at bounding box center [1185, 33] width 22 height 22
click at [980, 174] on button "Log in" at bounding box center [960, 176] width 42 height 22
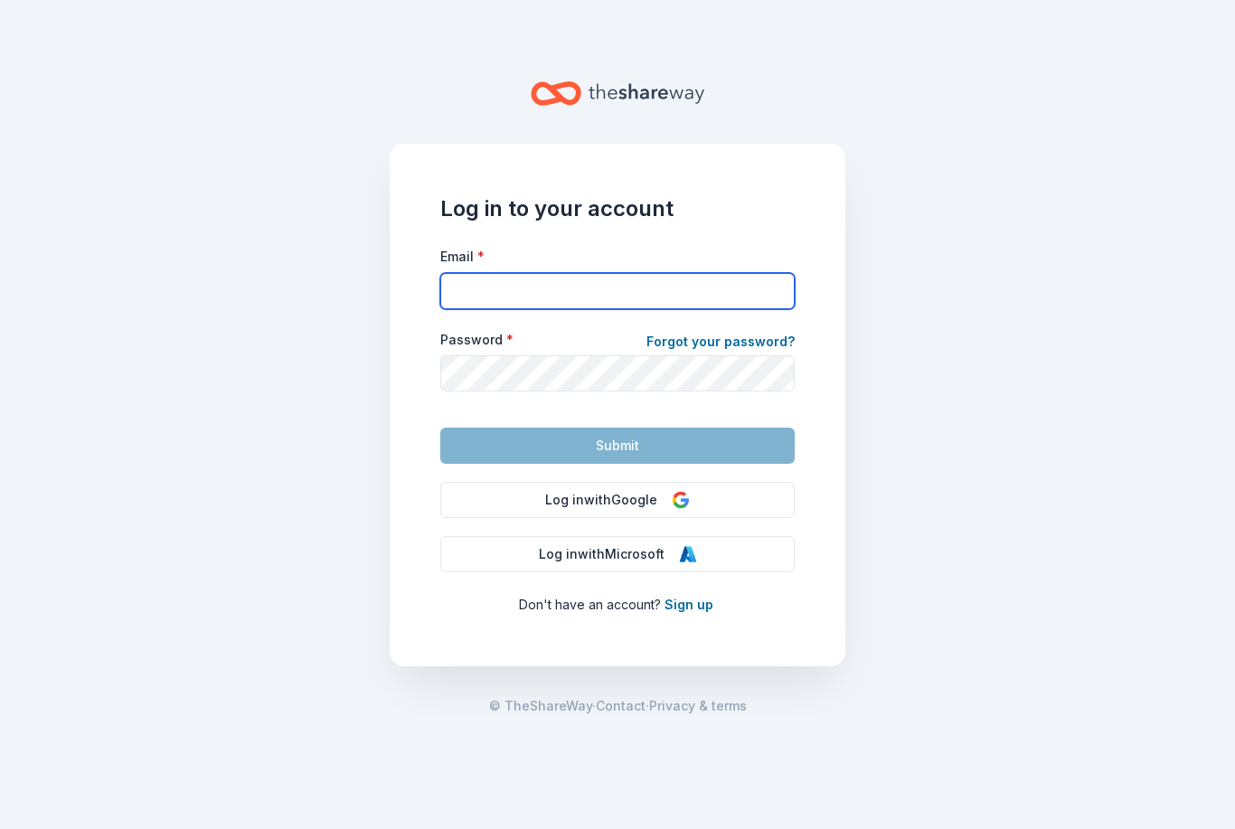
click at [717, 287] on input "Email *" at bounding box center [617, 291] width 354 height 36
type input "[EMAIL_ADDRESS][DOMAIN_NAME]"
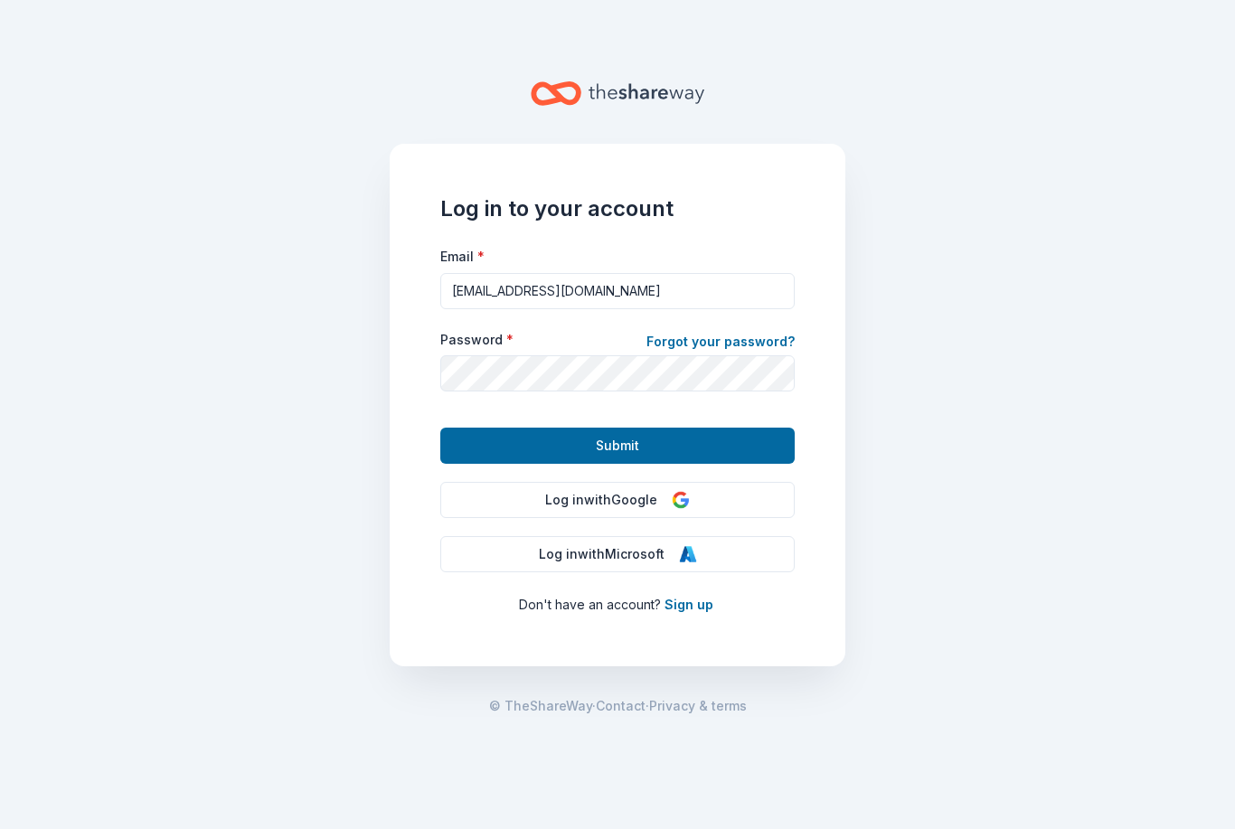
click at [618, 446] on button "Submit" at bounding box center [617, 446] width 354 height 36
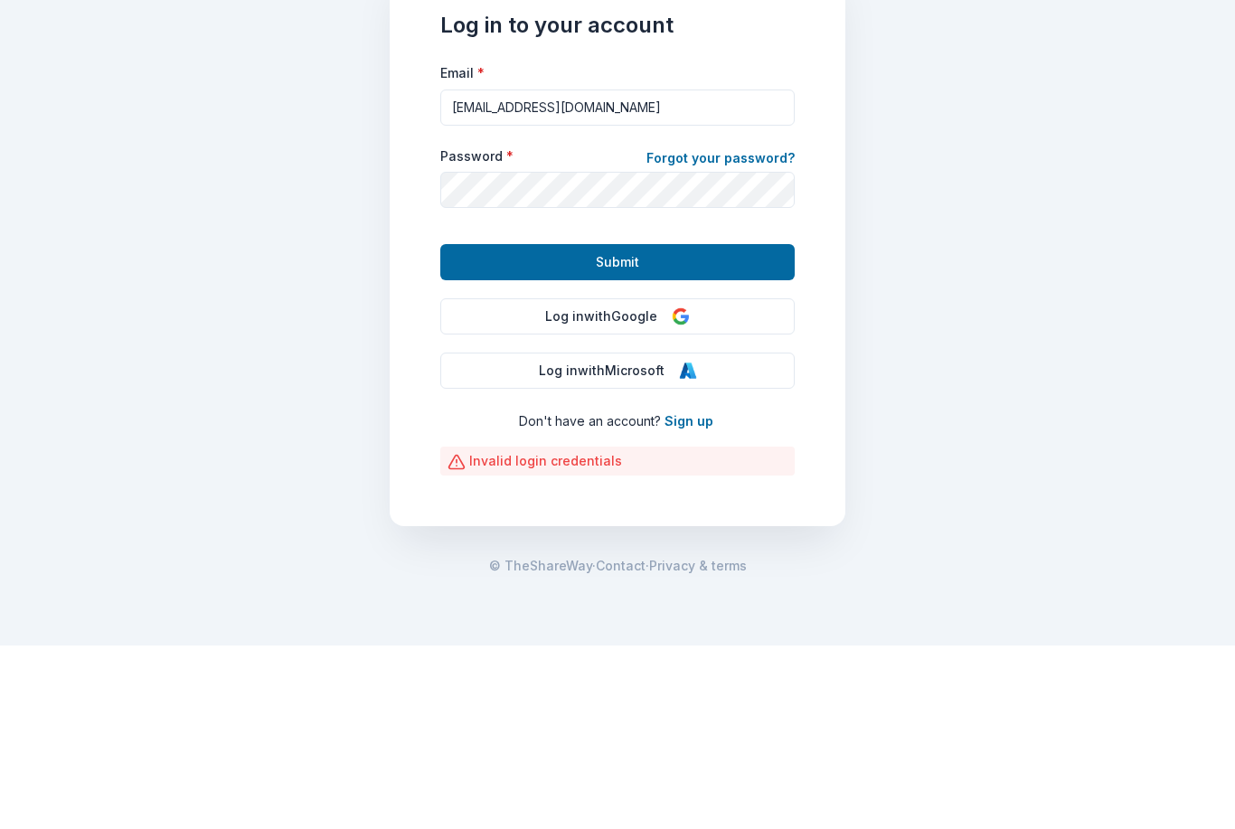
click at [746, 428] on button "Submit" at bounding box center [617, 446] width 354 height 36
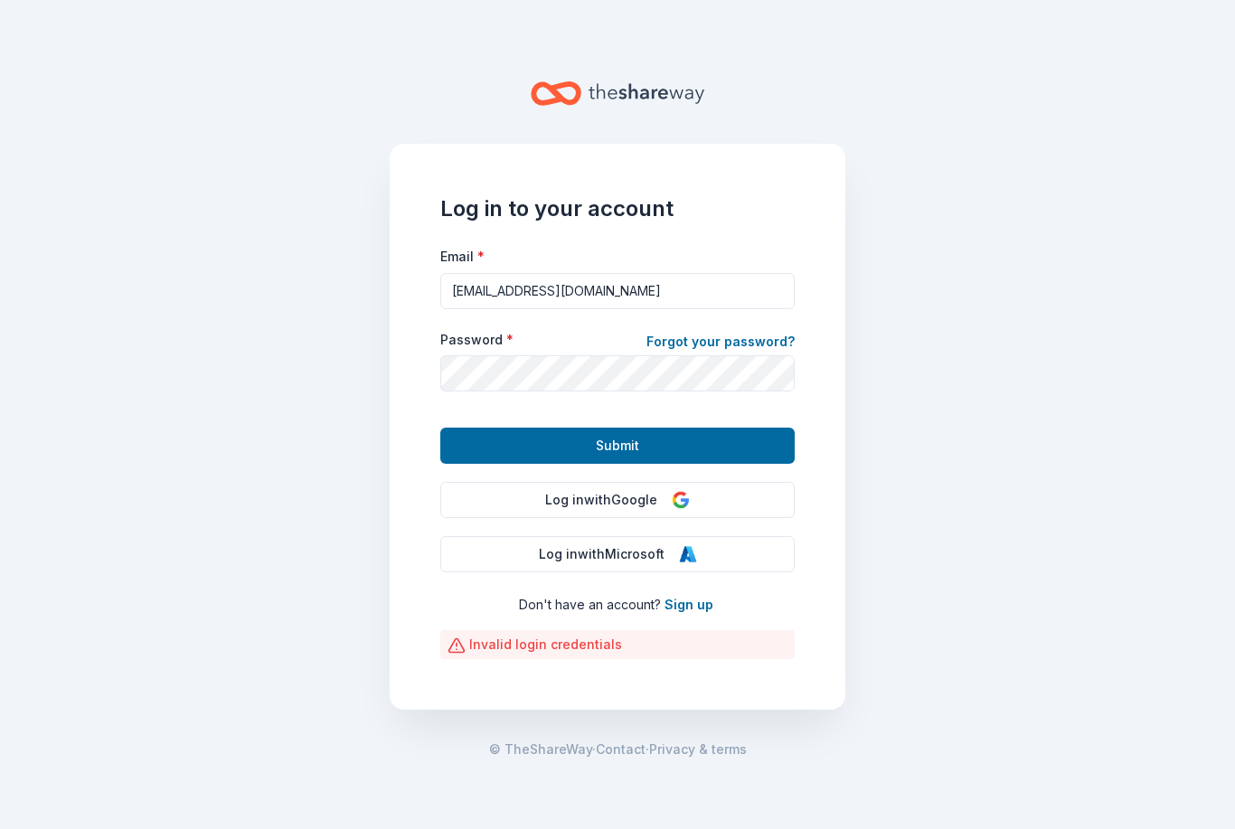
click at [776, 428] on button "Submit" at bounding box center [617, 446] width 354 height 36
click at [618, 428] on button "Submit" at bounding box center [617, 446] width 354 height 36
